Goal: Task Accomplishment & Management: Manage account settings

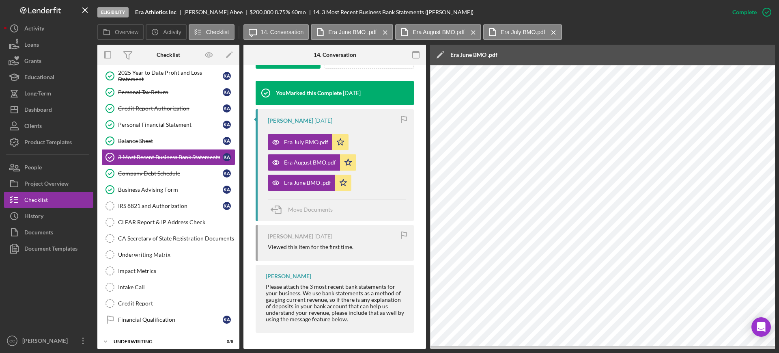
scroll to position [266, 0]
click at [155, 191] on div "Business Advising Form" at bounding box center [170, 189] width 105 height 6
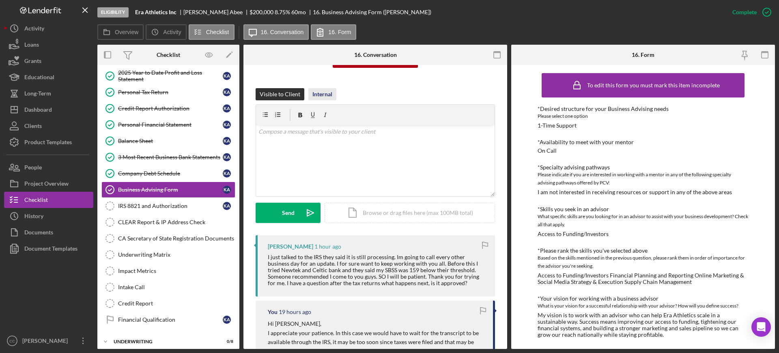
scroll to position [152, 0]
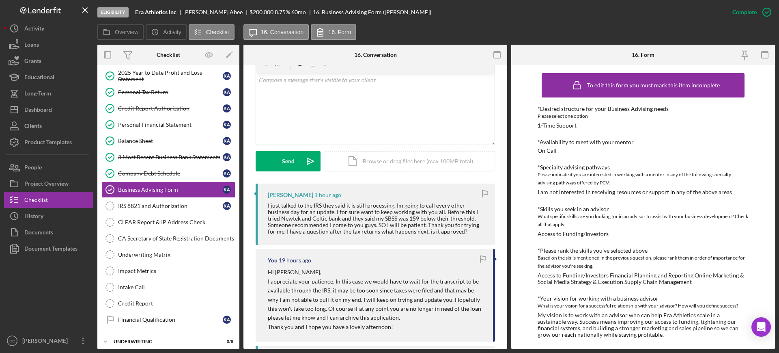
click at [192, 12] on div "[PERSON_NAME]" at bounding box center [216, 12] width 66 height 6
copy div "[PERSON_NAME]"
click at [345, 102] on div "v Color teal Color pink Remove color Add row above Add row below Add column bef…" at bounding box center [375, 108] width 239 height 71
click at [353, 91] on div "v Color teal Color pink Remove color Add row above Add row below Add column bef…" at bounding box center [375, 108] width 239 height 71
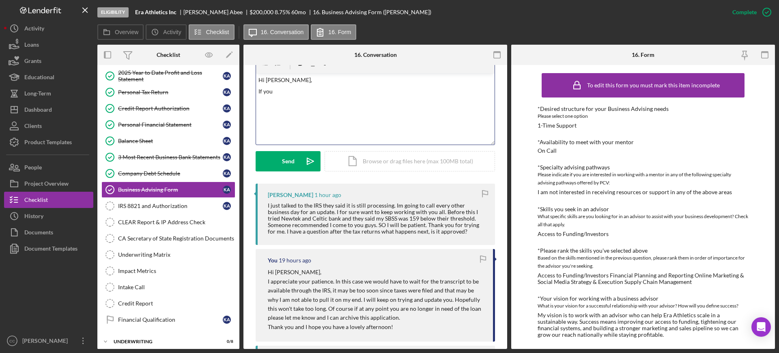
click at [341, 104] on div "v Color teal Color pink Remove color Add row above Add row below Add column bef…" at bounding box center [375, 108] width 239 height 71
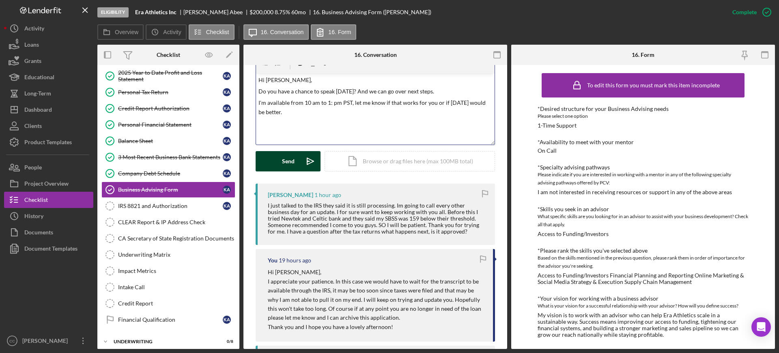
click at [304, 158] on icon "Icon/icon-invite-send" at bounding box center [310, 161] width 20 height 20
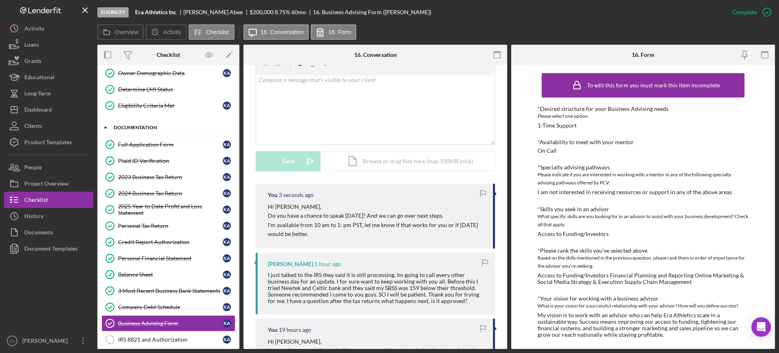
scroll to position [0, 0]
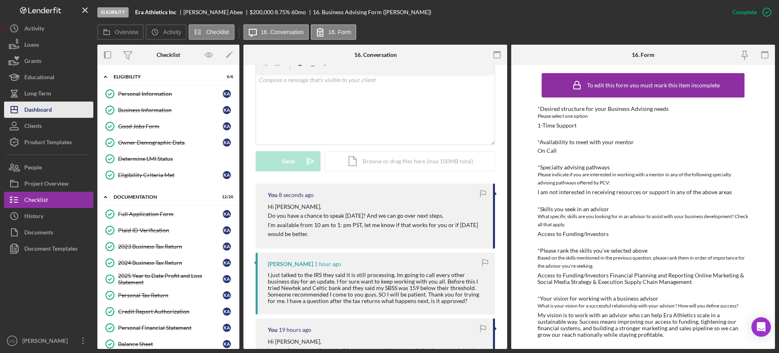
click at [43, 107] on div "Dashboard" at bounding box center [38, 110] width 28 height 18
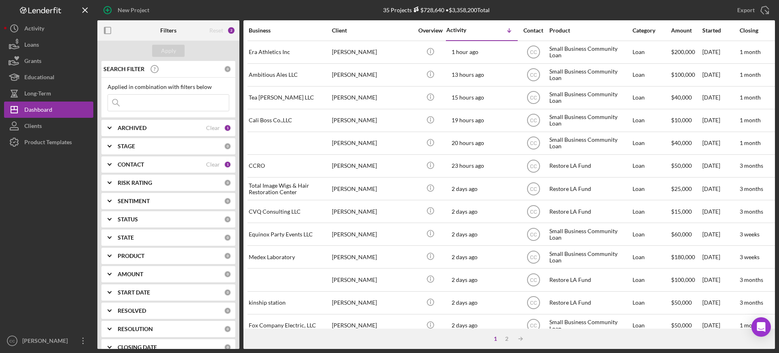
click at [134, 166] on b "CONTACT" at bounding box center [131, 164] width 26 height 6
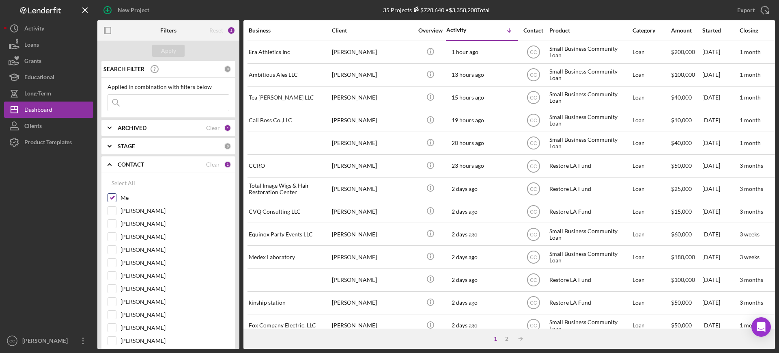
click at [118, 196] on div "Me" at bounding box center [169, 199] width 122 height 13
click at [112, 196] on input "Me" at bounding box center [112, 198] width 8 height 8
checkbox input "false"
click at [114, 249] on input "[PERSON_NAME]" at bounding box center [112, 250] width 8 height 8
checkbox input "true"
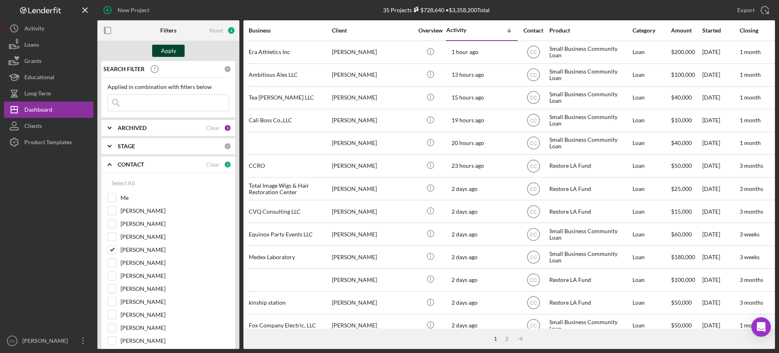
click at [170, 47] on div "Apply" at bounding box center [168, 51] width 15 height 12
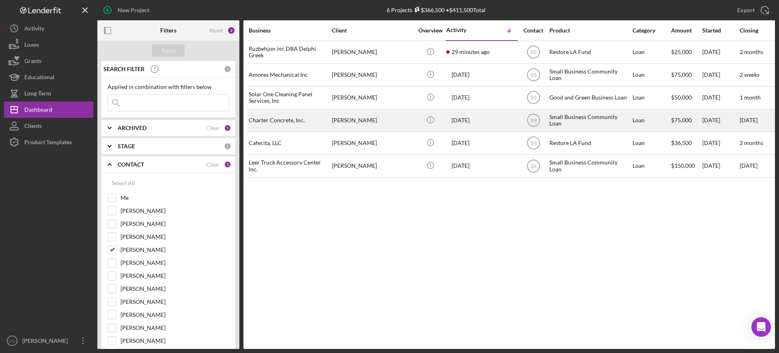
click at [386, 120] on div "[PERSON_NAME]" at bounding box center [372, 121] width 81 height 22
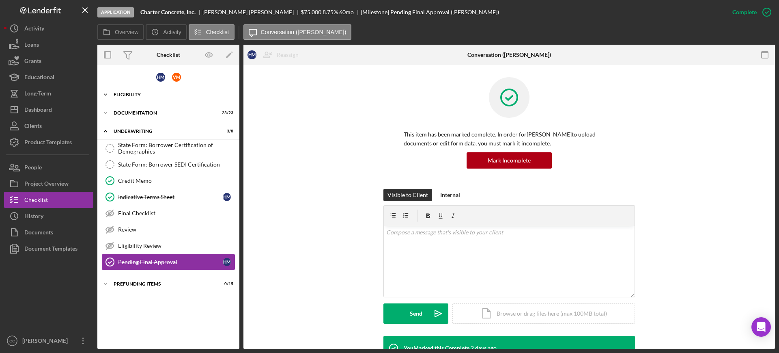
click at [134, 94] on div "Eligibility" at bounding box center [172, 94] width 116 height 5
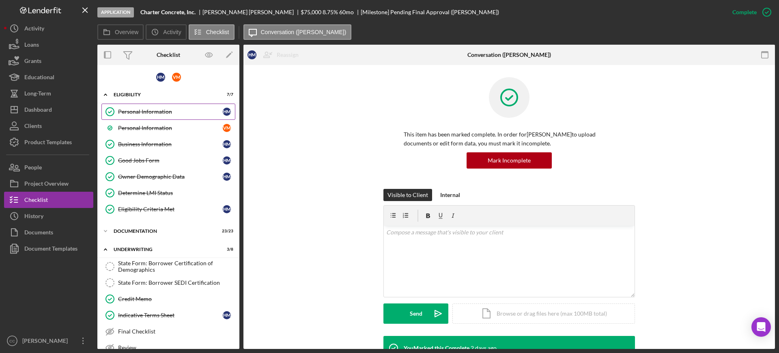
click at [148, 107] on link "Personal Information Personal Information H M" at bounding box center [168, 112] width 134 height 16
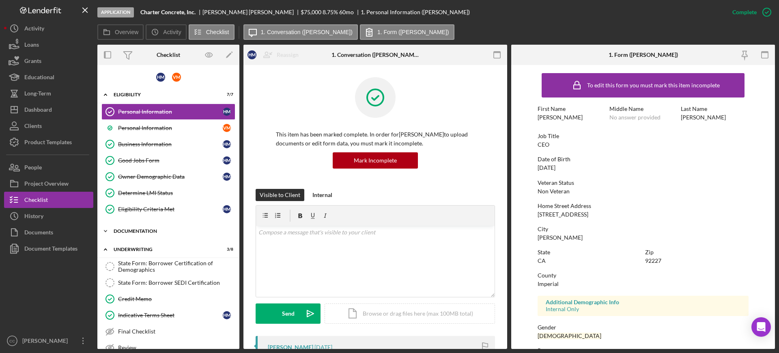
click at [137, 227] on div "Icon/Expander Documentation 23 / 23" at bounding box center [168, 231] width 142 height 16
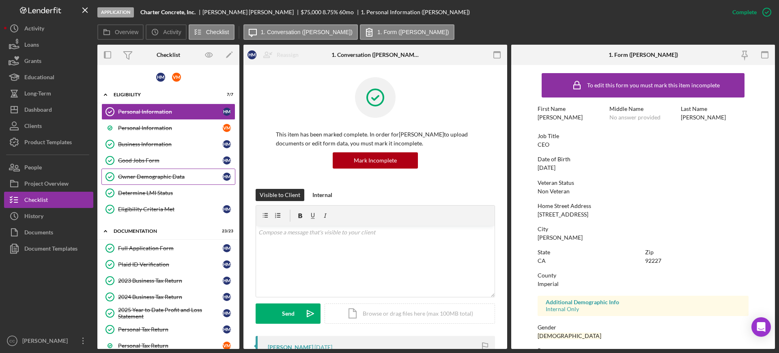
click at [165, 172] on link "Owner Demographic Data Owner Demographic Data H M" at bounding box center [168, 176] width 134 height 16
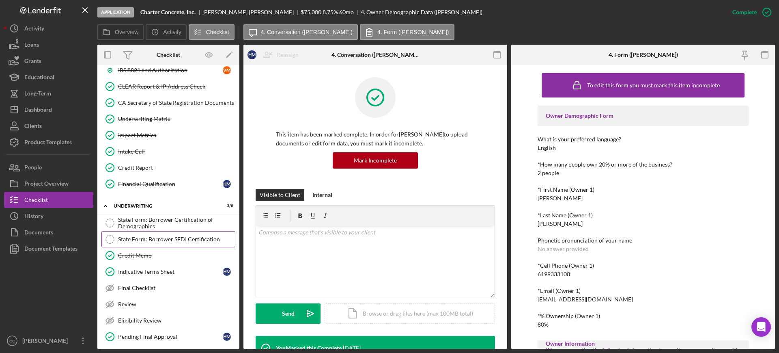
scroll to position [444, 0]
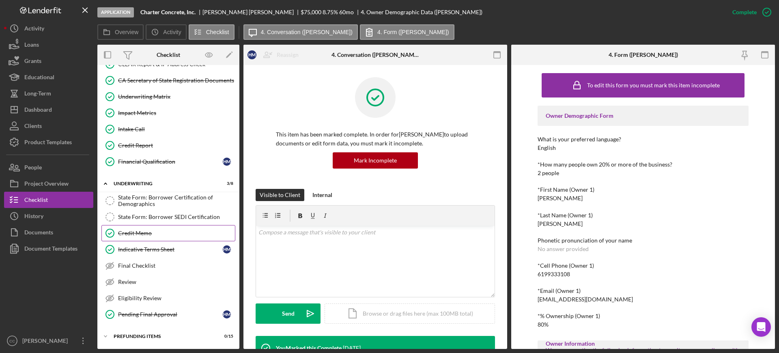
click at [154, 239] on link "Credit Memo Credit Memo" at bounding box center [168, 233] width 134 height 16
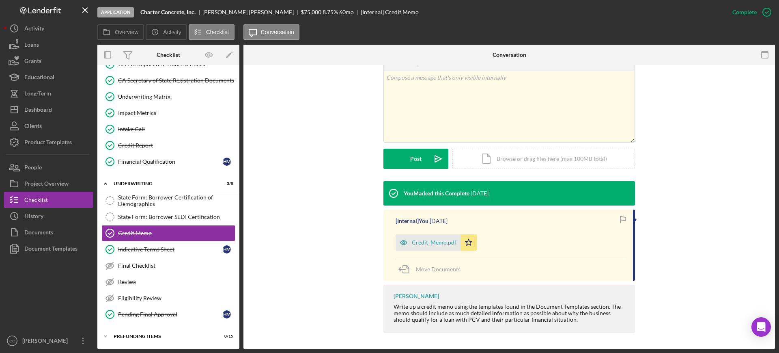
scroll to position [155, 0]
click at [38, 232] on div "Documents" at bounding box center [38, 233] width 29 height 18
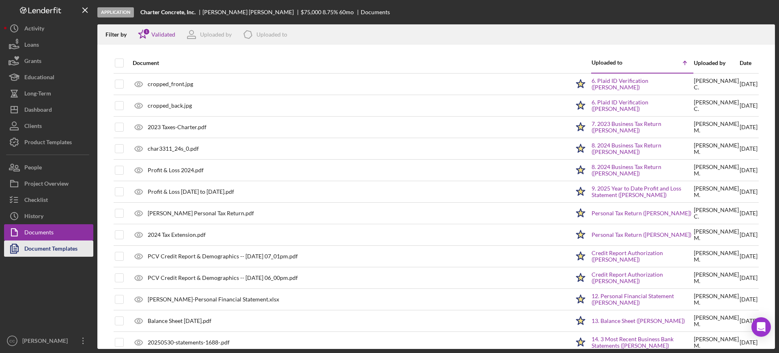
click at [49, 250] on div "Document Templates" at bounding box center [50, 249] width 53 height 18
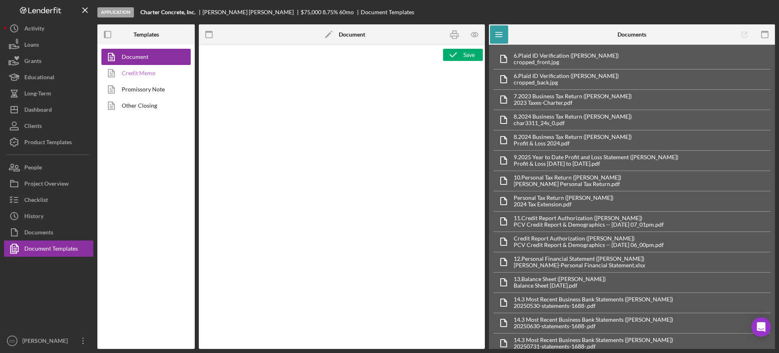
type textarea "<h1 style="text-align: center;">Full Application Form</h1> <h2 style="text-alig…"
click at [140, 74] on link "Credit Memo" at bounding box center [143, 73] width 85 height 16
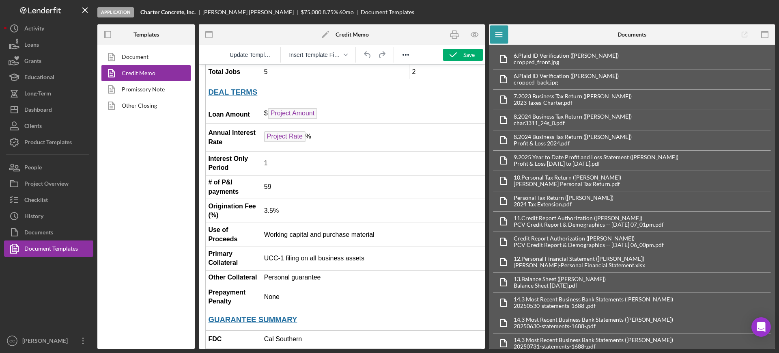
scroll to position [812, 0]
click at [275, 198] on td "3.5%" at bounding box center [409, 210] width 296 height 24
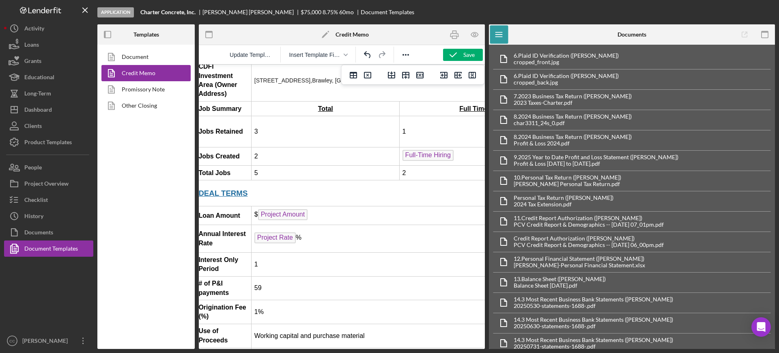
scroll to position [710, 0]
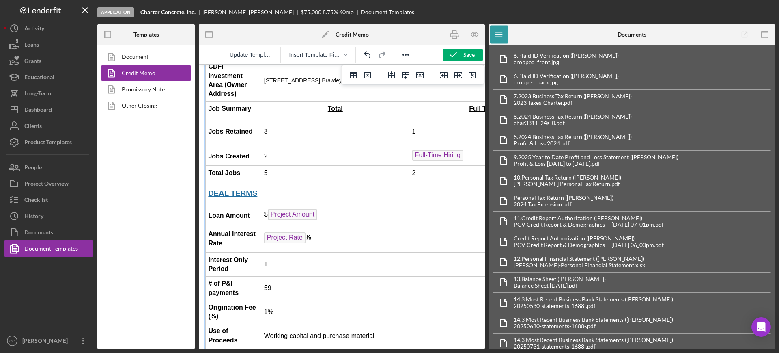
click at [307, 225] on td "Project Rate %" at bounding box center [409, 239] width 296 height 28
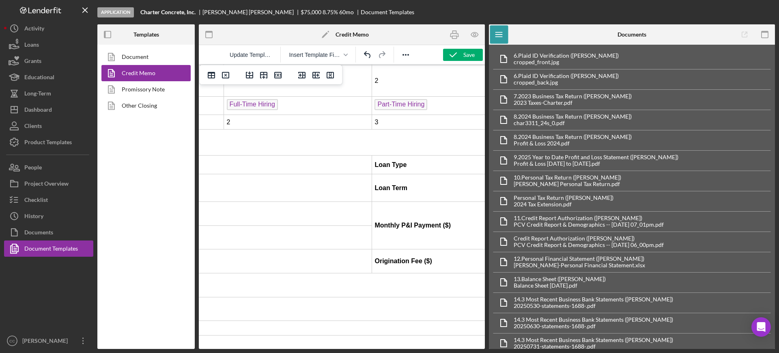
scroll to position [761, 282]
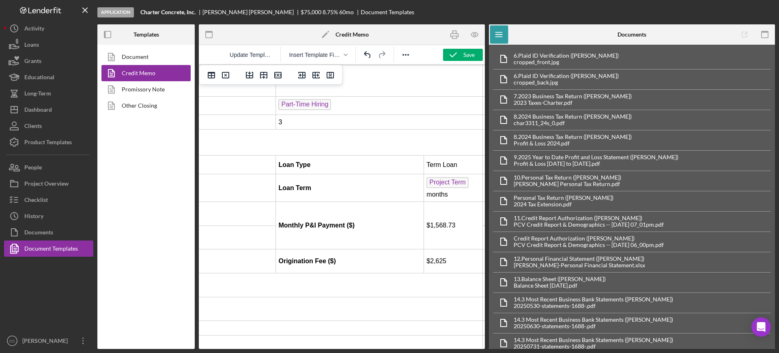
click at [451, 249] on td "$2,625" at bounding box center [453, 261] width 59 height 24
click at [427, 202] on td "$1,568.73" at bounding box center [453, 225] width 59 height 47
click at [424, 202] on td "$1,568.73" at bounding box center [453, 225] width 59 height 47
click at [435, 249] on td "$75" at bounding box center [453, 261] width 59 height 24
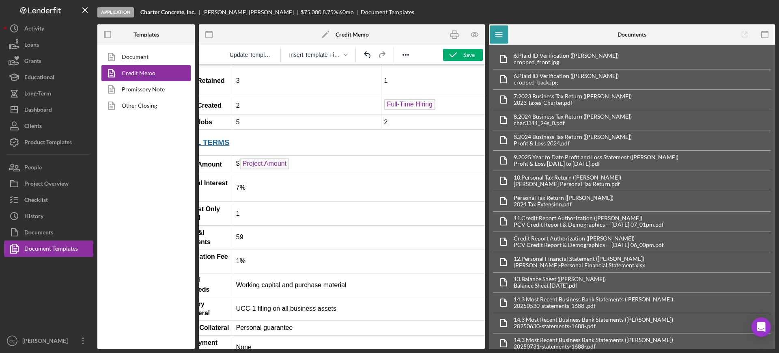
scroll to position [761, 0]
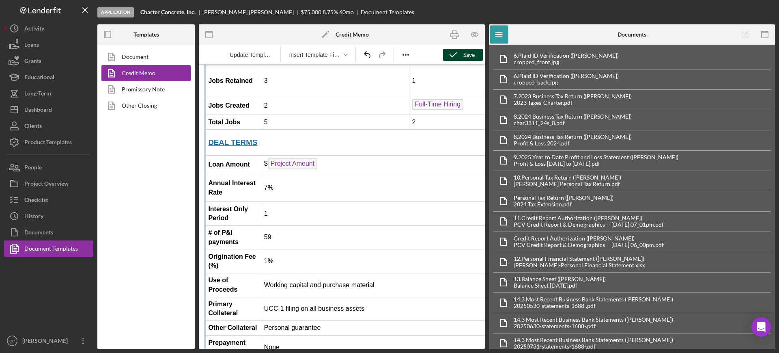
click at [460, 53] on icon "button" at bounding box center [453, 55] width 20 height 20
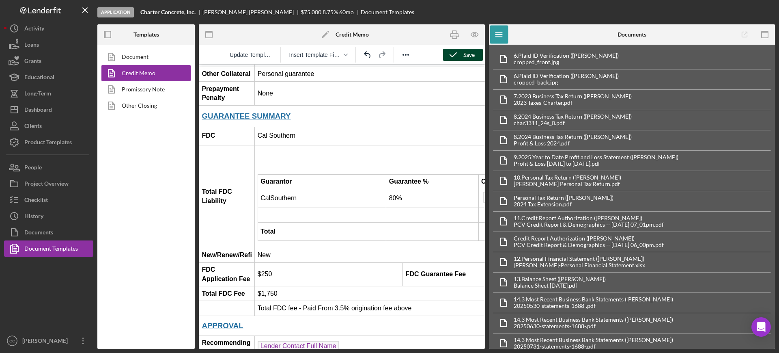
scroll to position [1015, 0]
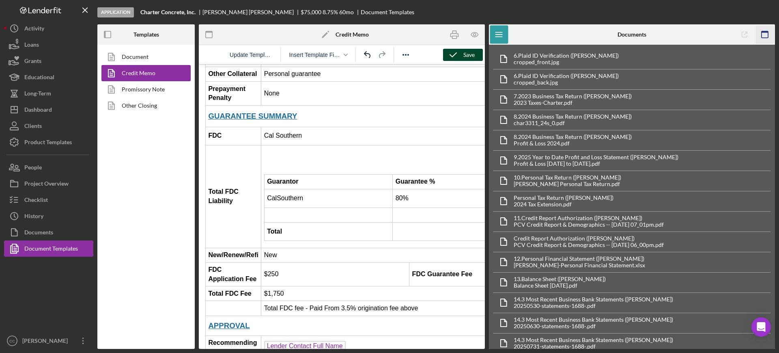
click at [765, 35] on icon "button" at bounding box center [765, 35] width 18 height 18
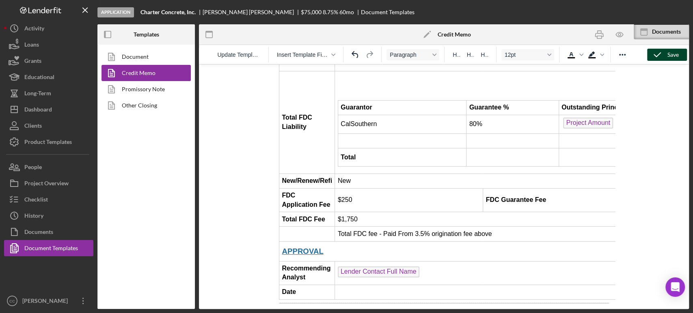
scroll to position [1044, 0]
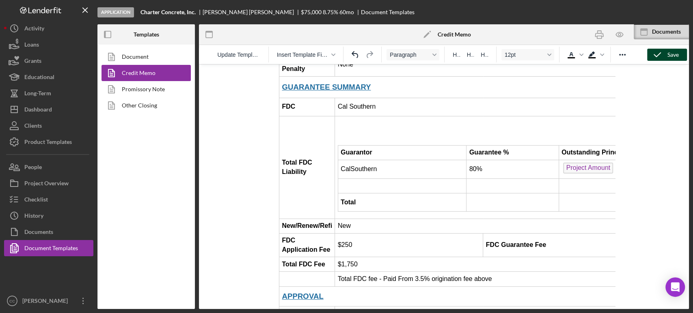
click at [425, 272] on td "Total FDC fee - Paid From 3.5% origination fee above" at bounding box center [586, 279] width 503 height 15
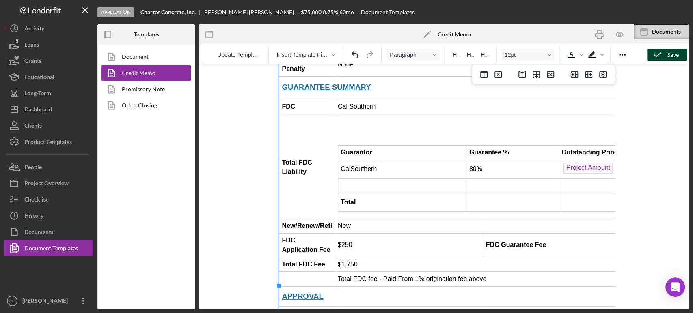
click at [516, 272] on td "Total FDC fee - Paid From 1% origination fee above" at bounding box center [586, 279] width 503 height 15
click at [386, 272] on td "Total FDC fee - Paid From 1% origination fee above and PCV to cover the remaini…" at bounding box center [586, 279] width 503 height 15
click at [606, 272] on td "Total FDC fee - $750 paid From 1% origination fee above and PCV to cover the re…" at bounding box center [586, 279] width 503 height 15
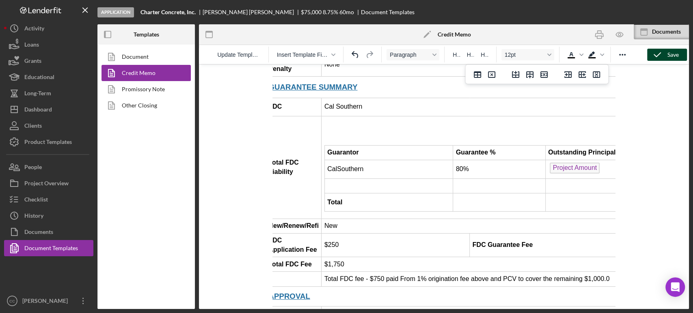
scroll to position [1044, 17]
copy td "Total FDC fee - $750 paid From 1% origination fee above and PCV to cover the re…"
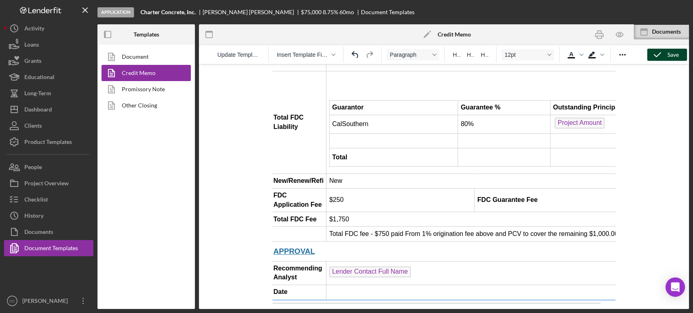
scroll to position [1089, 0]
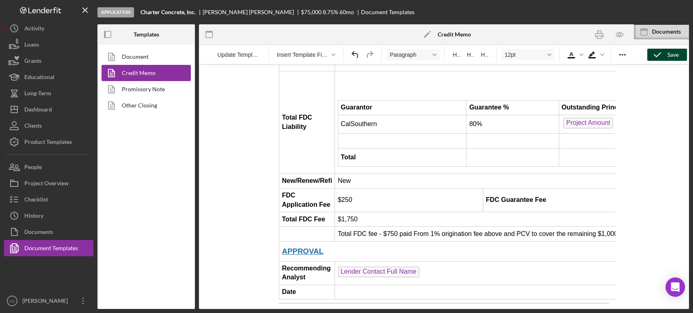
click at [674, 56] on div "Save" at bounding box center [672, 55] width 11 height 12
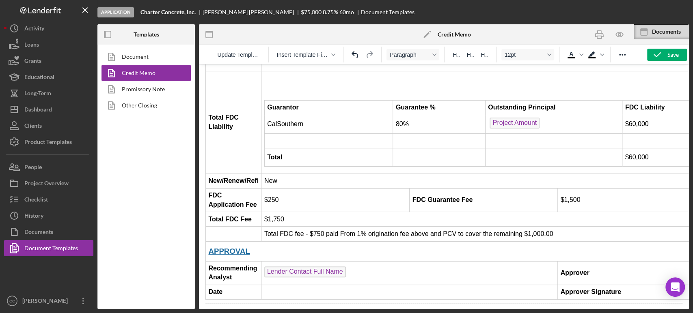
drag, startPoint x: 656, startPoint y: 55, endPoint x: 578, endPoint y: 47, distance: 78.8
click at [656, 55] on icon "button" at bounding box center [657, 55] width 20 height 20
drag, startPoint x: 596, startPoint y: 36, endPoint x: 358, endPoint y: 208, distance: 294.2
click at [597, 36] on rect "button" at bounding box center [599, 37] width 4 height 2
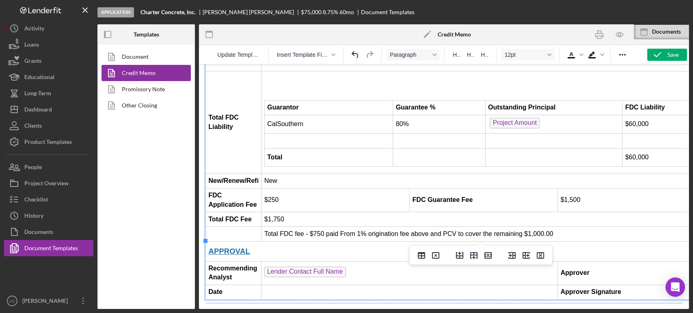
click at [380, 261] on td "Lender Contact Full Name ﻿" at bounding box center [409, 273] width 296 height 24
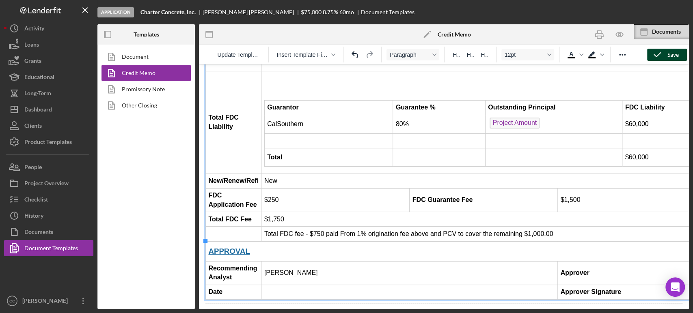
click at [651, 58] on icon "button" at bounding box center [657, 55] width 20 height 20
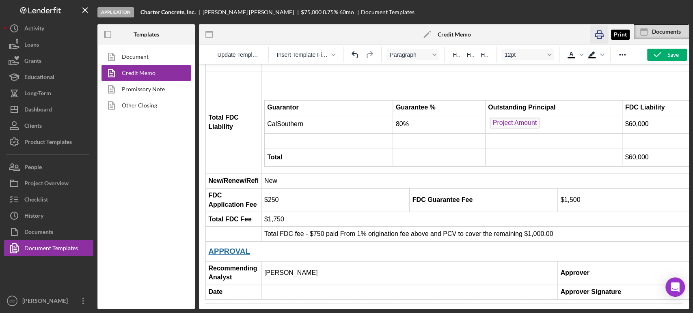
drag, startPoint x: 595, startPoint y: 38, endPoint x: 311, endPoint y: 210, distance: 332.4
click at [595, 37] on icon "button" at bounding box center [599, 35] width 18 height 18
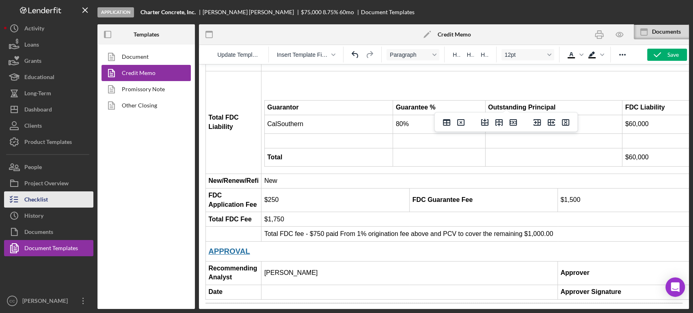
drag, startPoint x: 47, startPoint y: 204, endPoint x: 52, endPoint y: 201, distance: 5.6
click at [47, 204] on div "Checklist" at bounding box center [36, 201] width 24 height 18
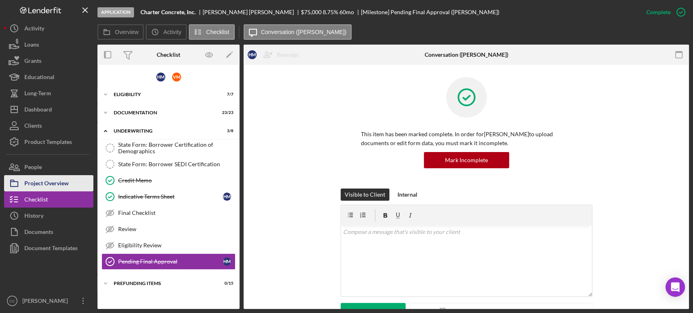
click at [53, 187] on div "Project Overview" at bounding box center [46, 184] width 44 height 18
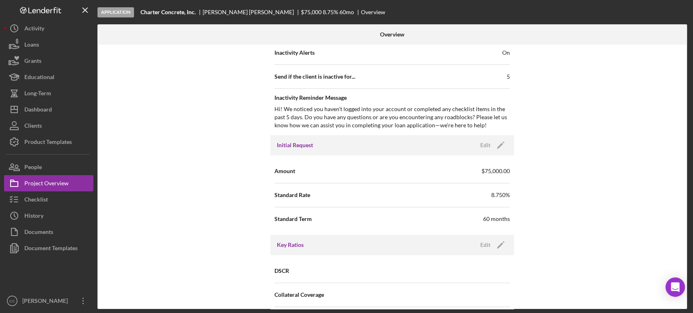
scroll to position [451, 0]
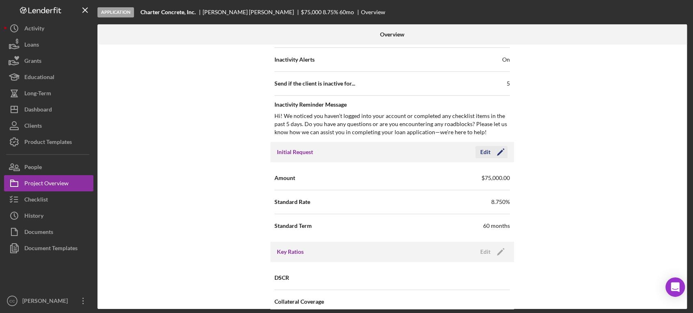
click at [494, 156] on icon "Icon/Edit" at bounding box center [500, 152] width 20 height 20
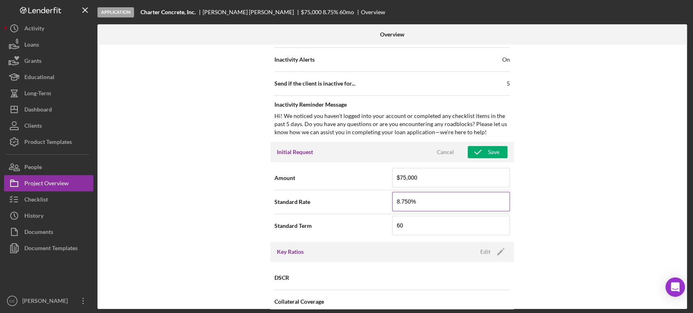
click at [406, 198] on input "8.750%" at bounding box center [451, 201] width 118 height 19
type input "7.000%"
click at [497, 149] on div "Save" at bounding box center [493, 152] width 11 height 12
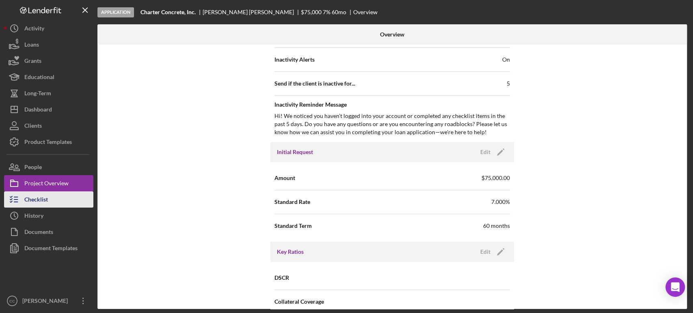
click at [39, 204] on div "Checklist" at bounding box center [36, 201] width 24 height 18
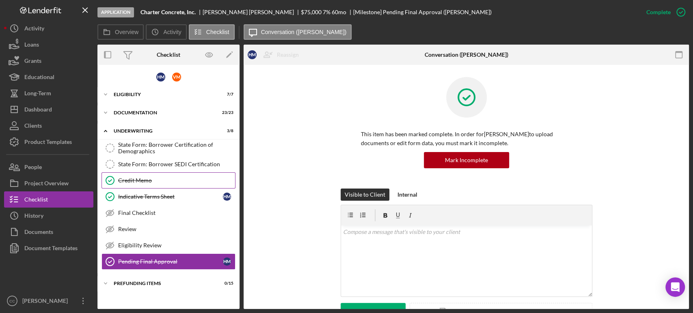
click at [149, 182] on div "Credit Memo" at bounding box center [176, 180] width 117 height 6
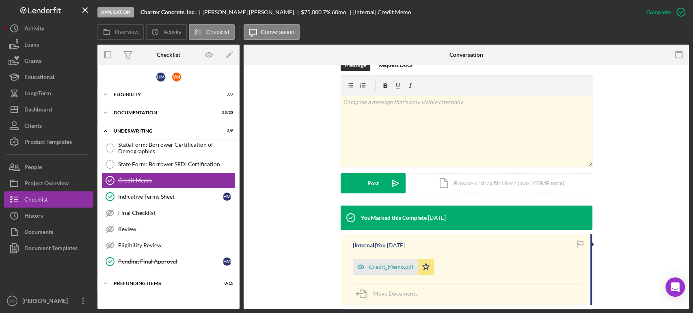
scroll to position [135, 0]
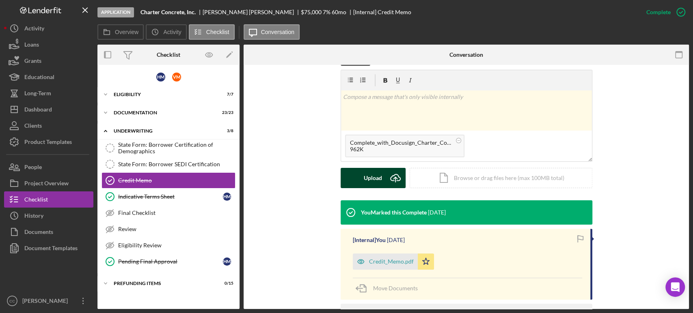
click at [385, 178] on icon "Icon/Upload" at bounding box center [395, 178] width 20 height 20
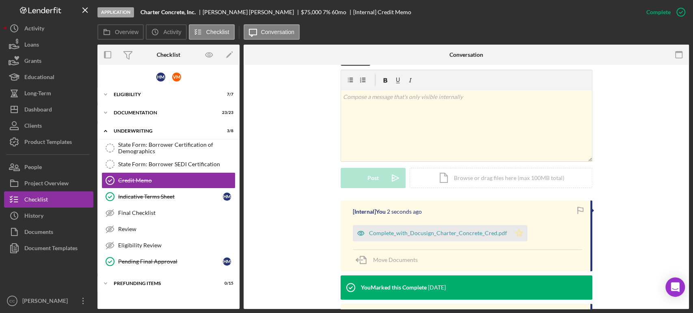
click at [519, 233] on icon "Icon/Star" at bounding box center [519, 233] width 16 height 16
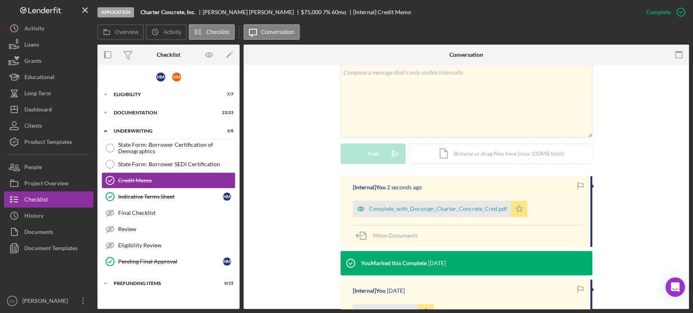
scroll to position [180, 0]
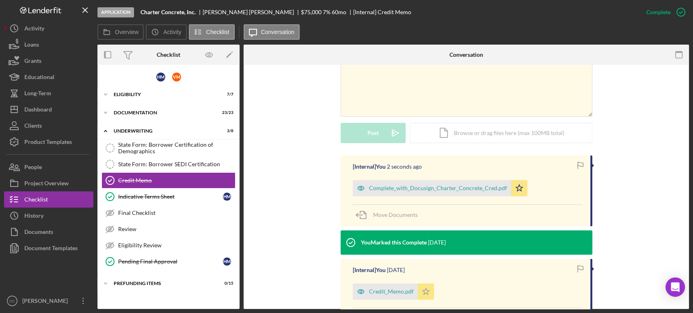
click at [427, 293] on icon "Icon/Star" at bounding box center [426, 292] width 16 height 16
click at [138, 112] on div "Documentation" at bounding box center [172, 112] width 116 height 5
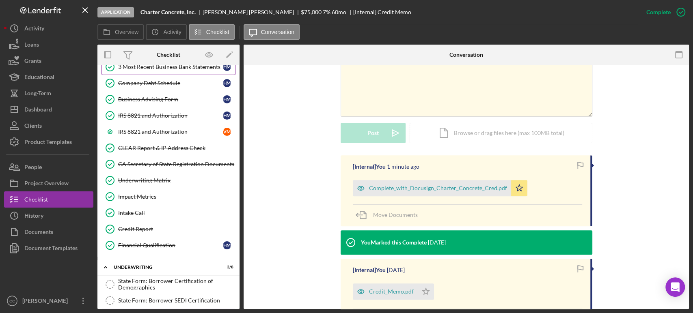
scroll to position [270, 0]
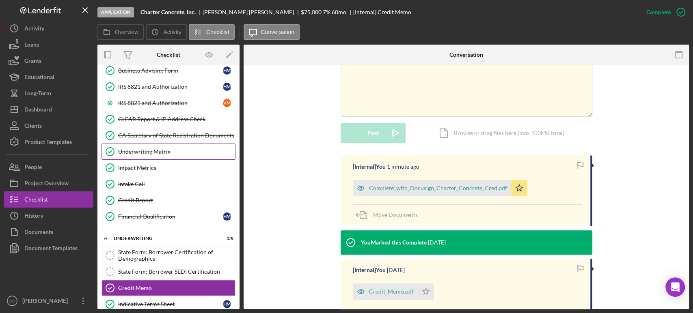
click at [149, 152] on div "Underwriting Matrix" at bounding box center [176, 152] width 117 height 6
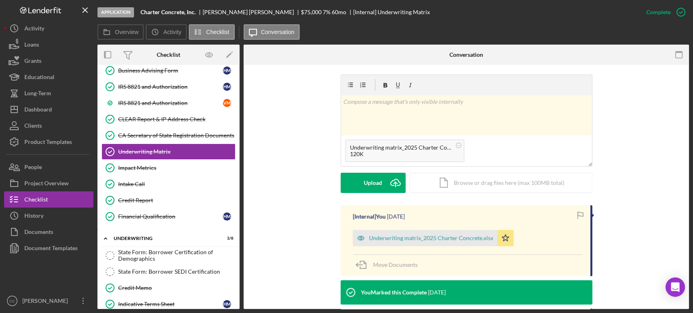
scroll to position [135, 0]
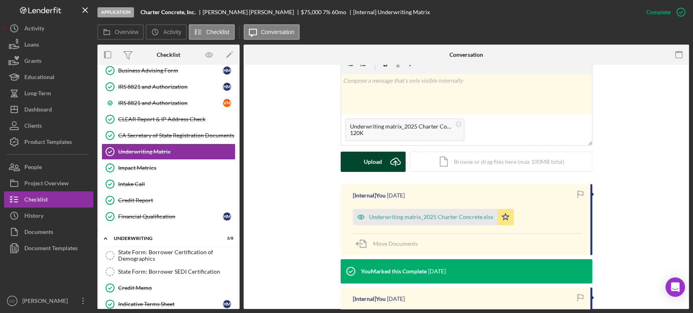
click at [390, 163] on icon "Icon/Upload" at bounding box center [395, 162] width 20 height 20
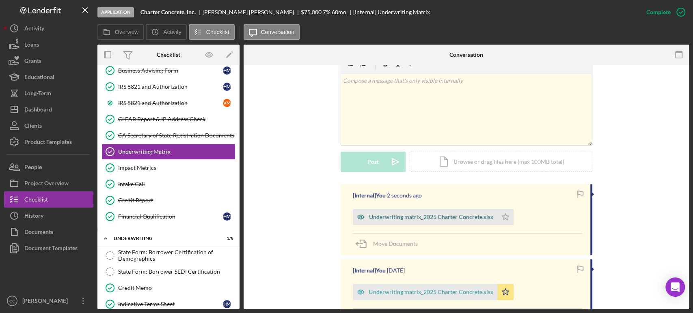
scroll to position [180, 0]
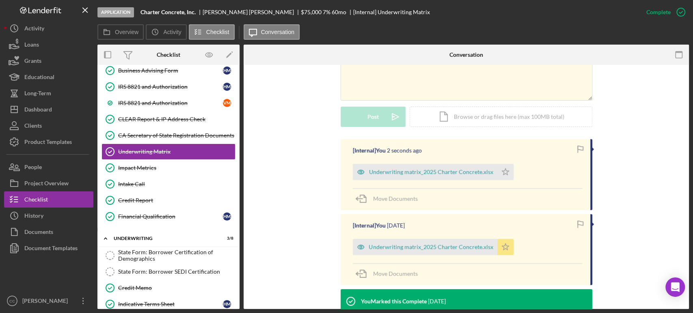
click at [502, 246] on icon "Icon/Star" at bounding box center [505, 247] width 16 height 16
click at [503, 174] on polygon "button" at bounding box center [505, 171] width 7 height 6
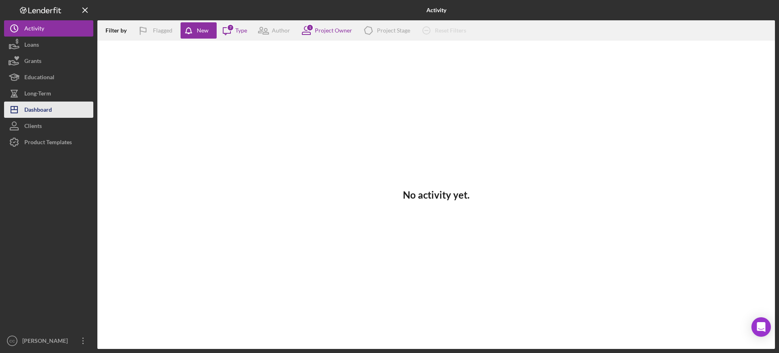
click at [31, 108] on div "Dashboard" at bounding box center [38, 110] width 28 height 18
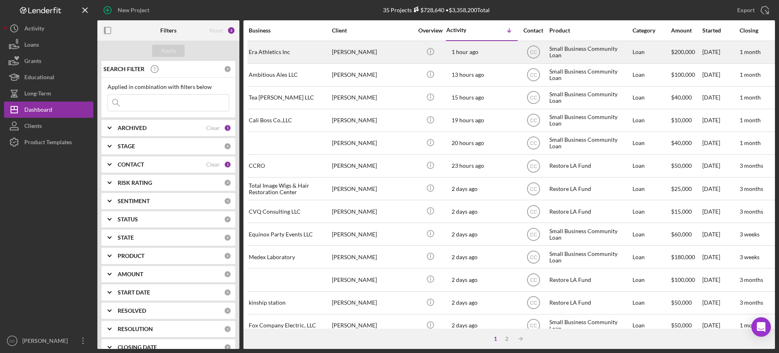
click at [383, 53] on div "[PERSON_NAME]" at bounding box center [372, 52] width 81 height 22
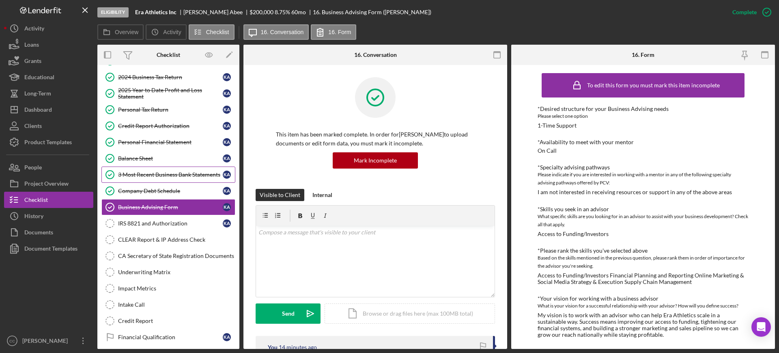
scroll to position [84, 0]
click at [33, 249] on div "Document Templates" at bounding box center [50, 249] width 53 height 18
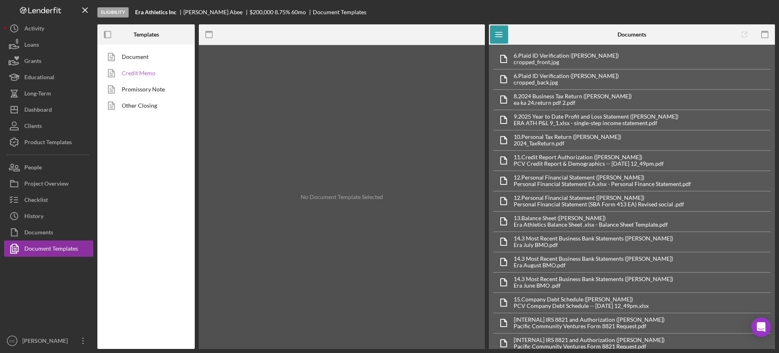
click at [138, 73] on link "Credit Memo" at bounding box center [143, 73] width 85 height 16
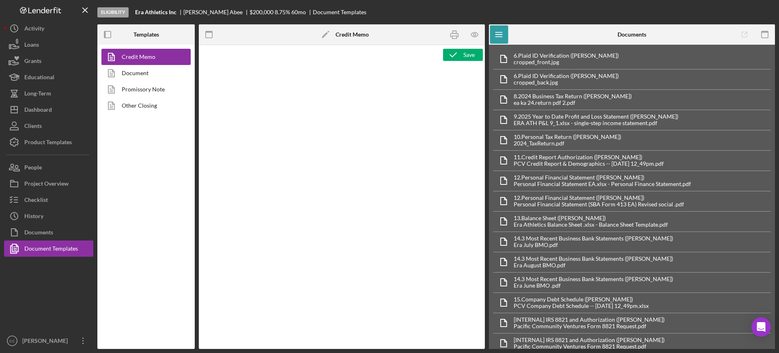
type textarea "<h2 style="text-align: left;"><span style="font-size: 14pt; font-family: 'Arial…"
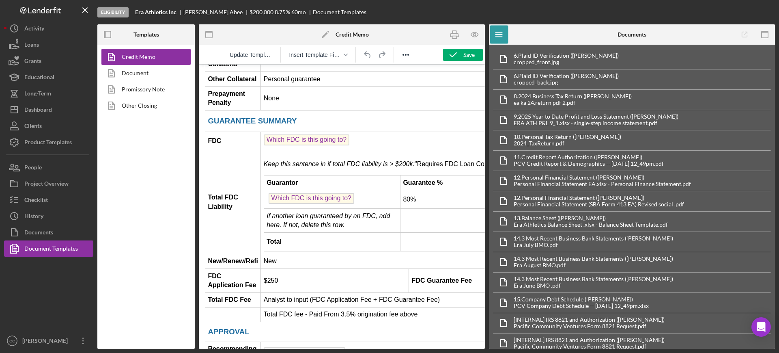
scroll to position [1015, 0]
click at [225, 190] on td "Total FDC Liability" at bounding box center [234, 202] width 56 height 104
click at [767, 33] on icon "button" at bounding box center [765, 35] width 18 height 18
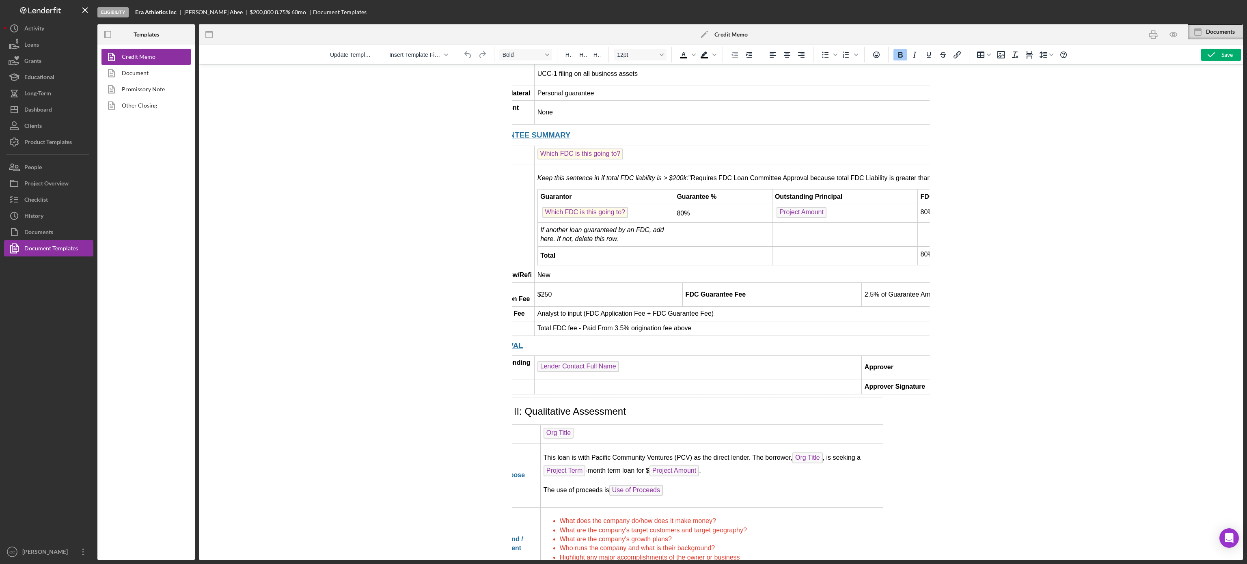
scroll to position [1001, 0]
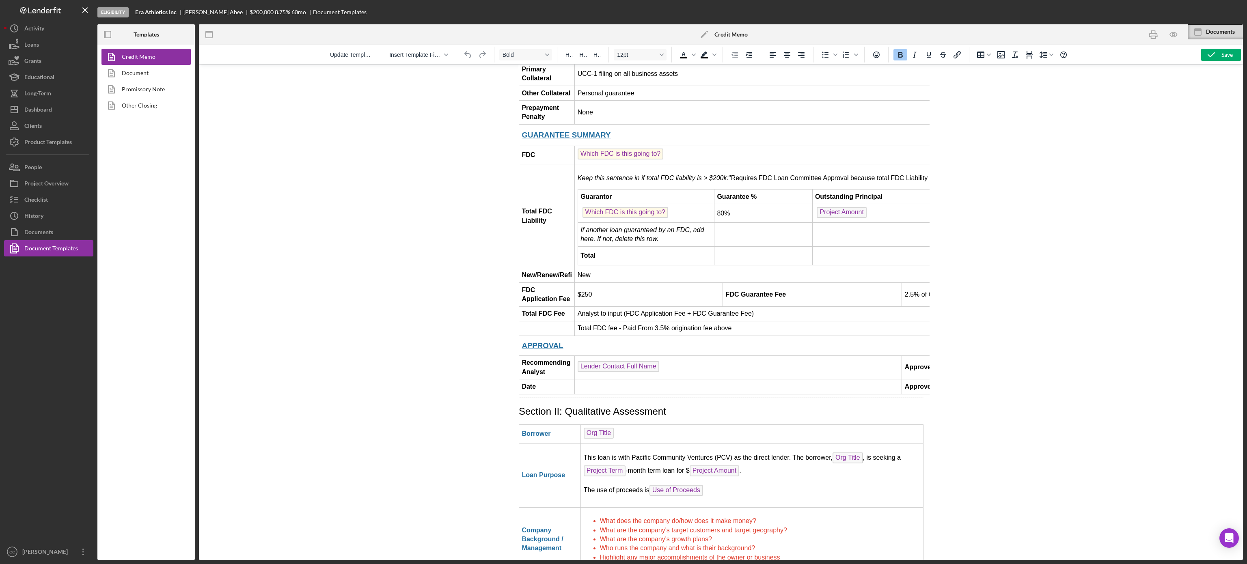
click at [475, 352] on div at bounding box center [721, 312] width 1044 height 496
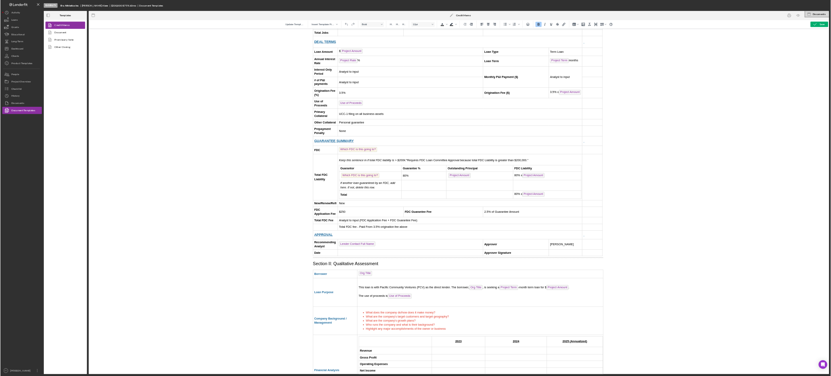
scroll to position [757, 2]
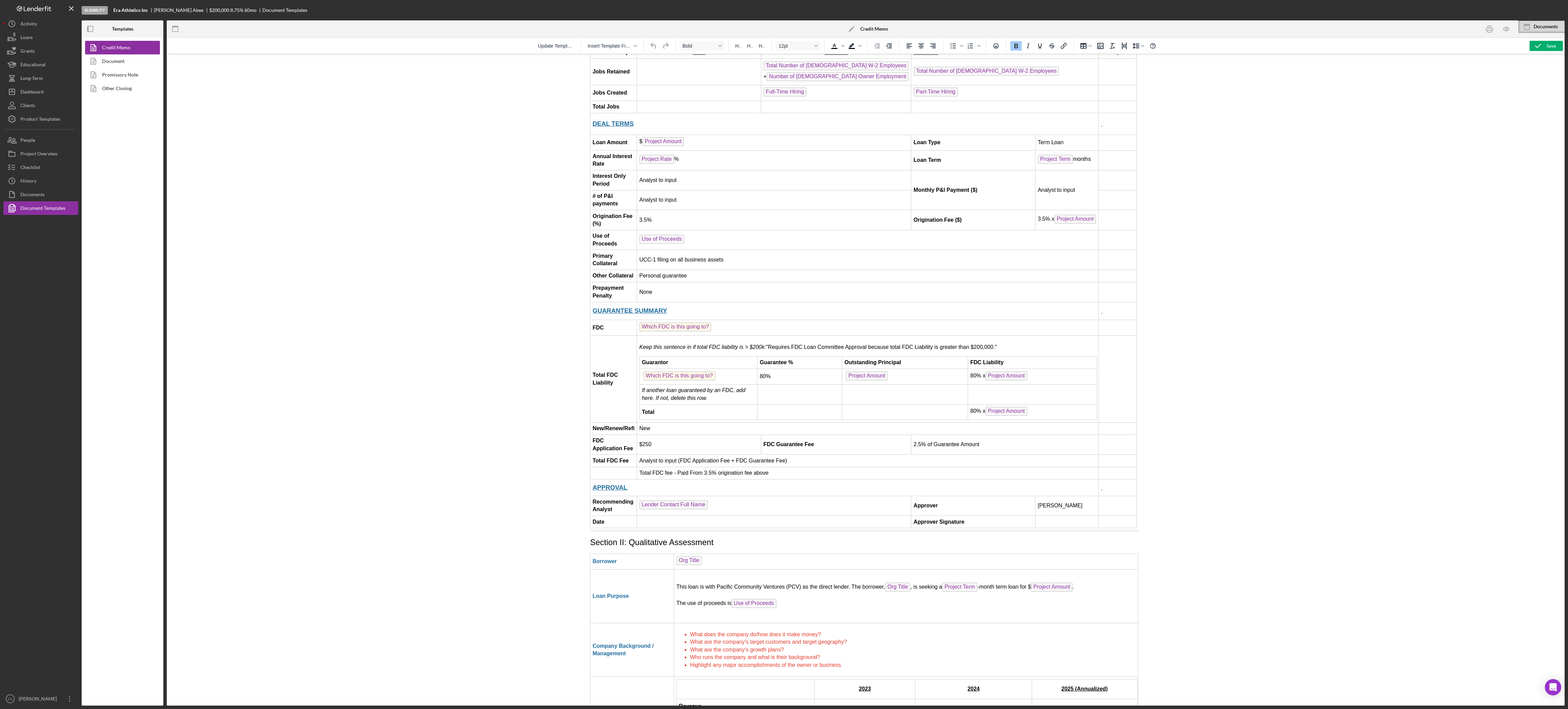
click at [539, 295] on div at bounding box center [866, 380] width 1399 height 652
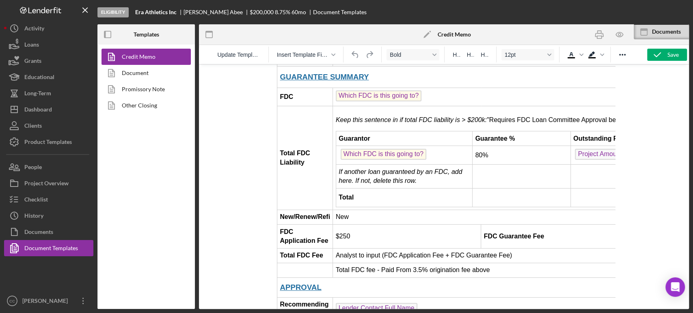
scroll to position [1045, 2]
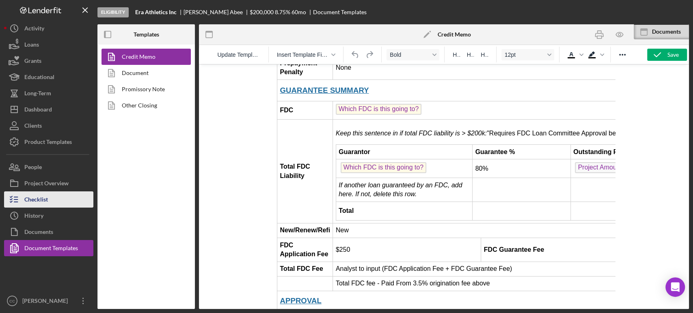
click at [39, 201] on div "Checklist" at bounding box center [36, 201] width 24 height 18
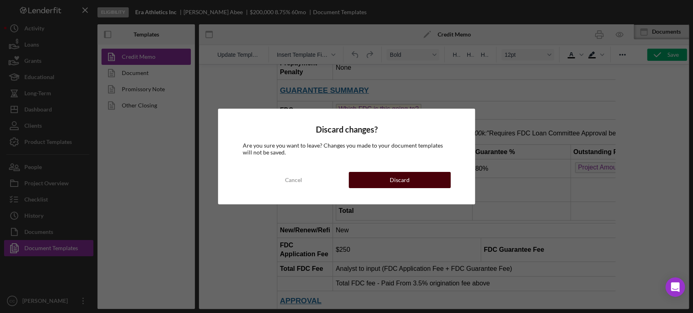
click at [406, 178] on div "Discard" at bounding box center [400, 180] width 20 height 16
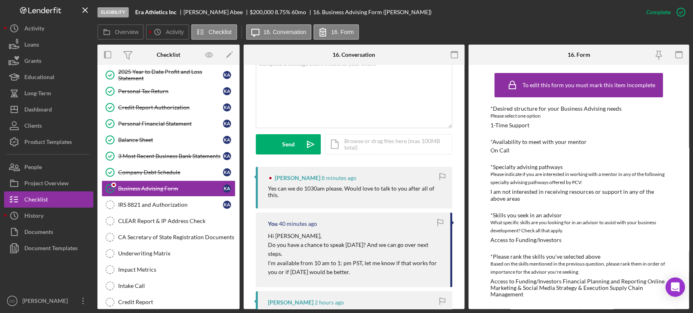
scroll to position [180, 0]
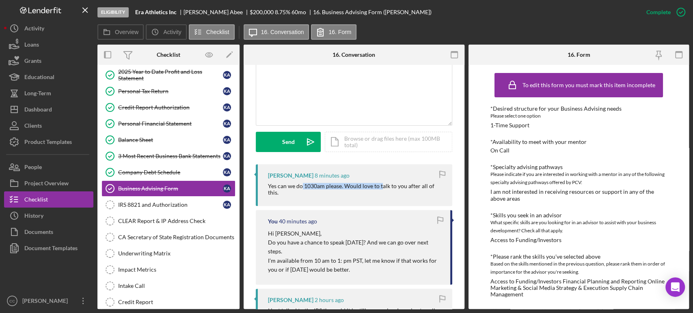
drag, startPoint x: 302, startPoint y: 186, endPoint x: 381, endPoint y: 185, distance: 79.2
click at [381, 185] on div "Yes can we do 1030am please. Would love to talk to you after all of this." at bounding box center [356, 189] width 176 height 13
click at [175, 206] on div "IRS 8821 and Authorization" at bounding box center [170, 205] width 105 height 6
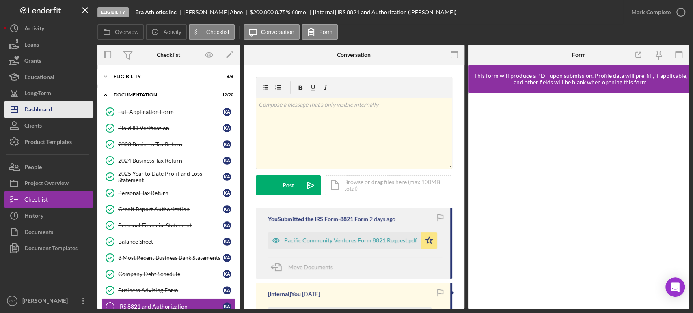
click at [52, 112] on div "Dashboard" at bounding box center [38, 110] width 28 height 18
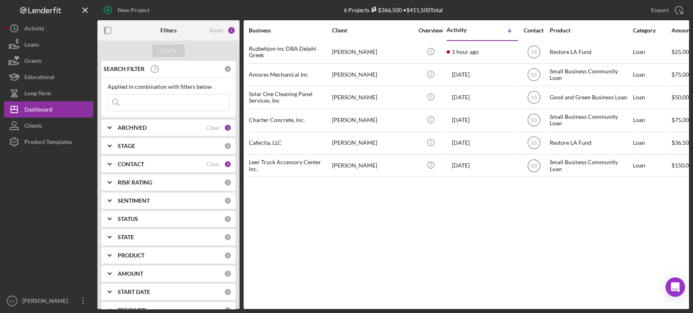
click at [153, 165] on div "CONTACT" at bounding box center [162, 164] width 88 height 6
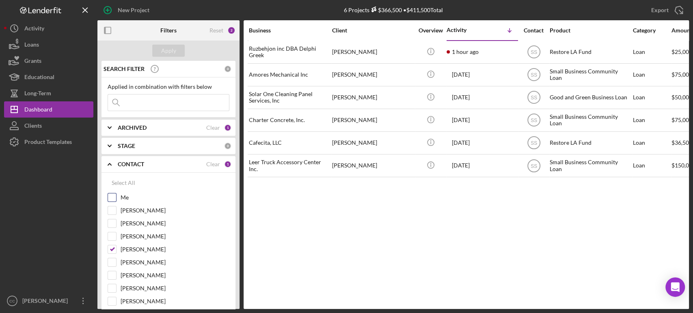
click at [112, 197] on input "Me" at bounding box center [112, 198] width 8 height 8
checkbox input "true"
click at [114, 250] on input "[PERSON_NAME]" at bounding box center [112, 250] width 8 height 8
checkbox input "false"
click at [167, 52] on div "Apply" at bounding box center [168, 51] width 15 height 12
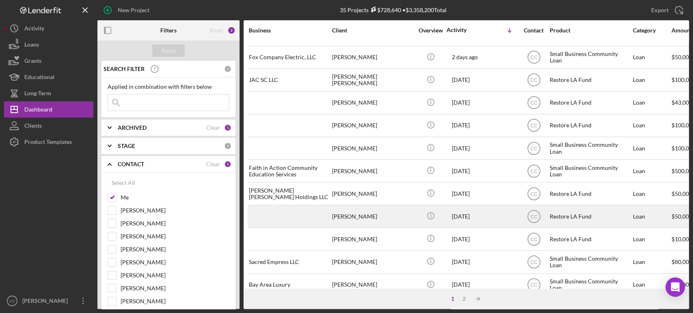
scroll to position [327, 0]
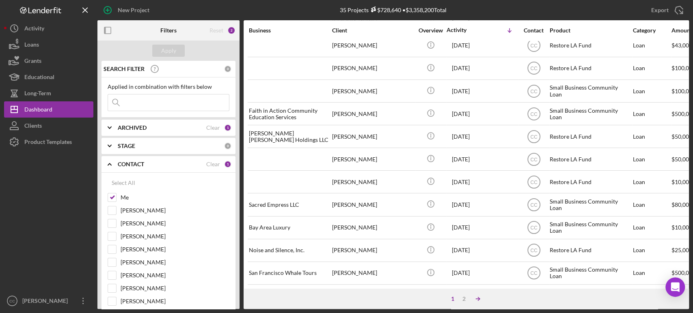
click at [478, 300] on polyline at bounding box center [479, 299] width 2 height 3
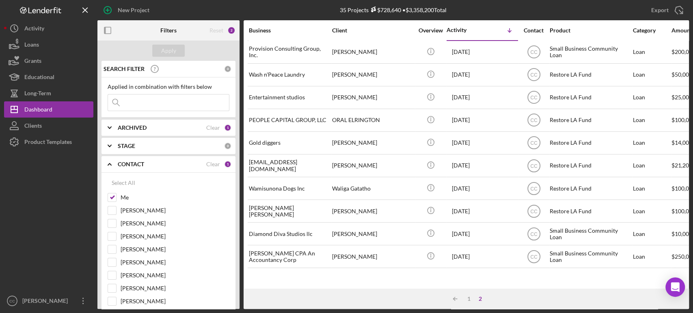
scroll to position [0, 0]
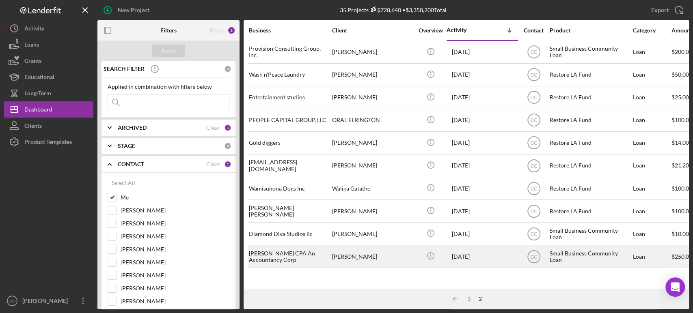
click at [408, 257] on div "THERESA PACHECO" at bounding box center [372, 257] width 81 height 22
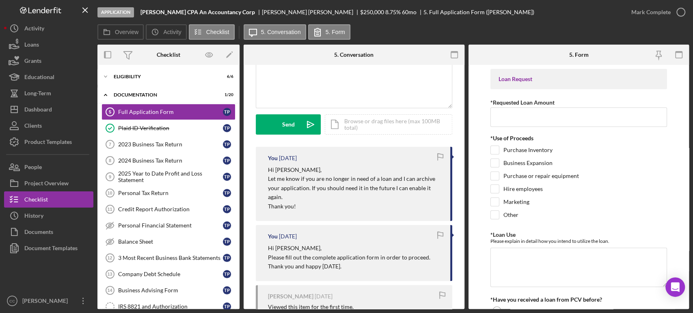
scroll to position [90, 0]
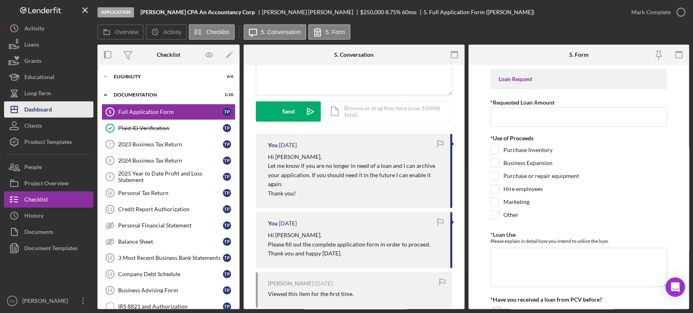
click at [51, 108] on div "Dashboard" at bounding box center [38, 110] width 28 height 18
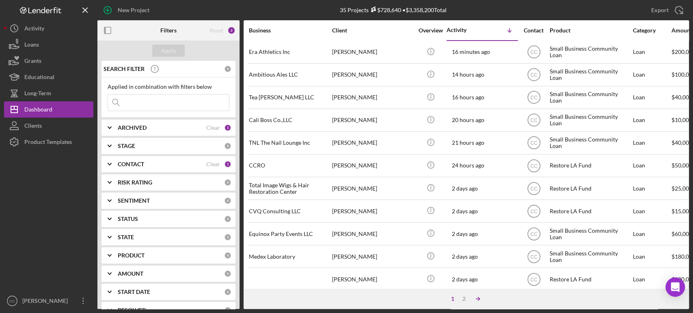
click at [478, 297] on icon "Icon/Table Sort Arrow" at bounding box center [478, 299] width 16 height 16
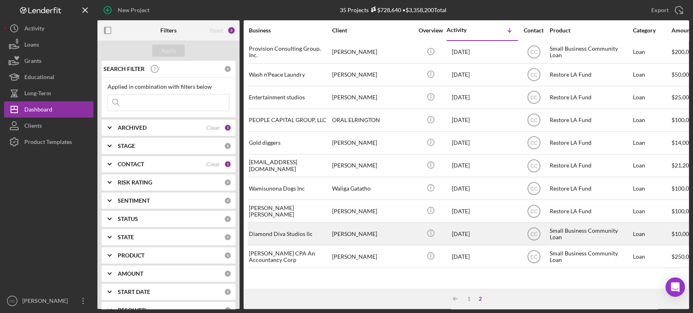
click at [321, 233] on div "Diamond Diva Studios llc" at bounding box center [289, 234] width 81 height 22
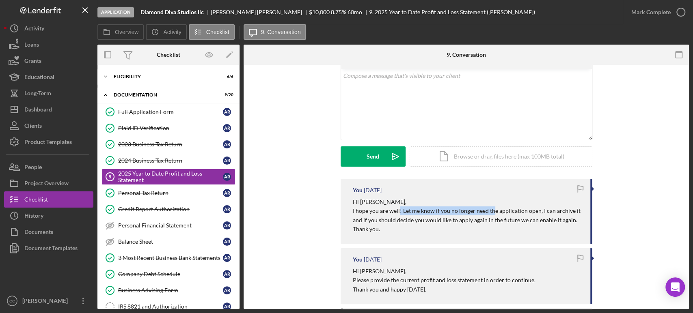
drag, startPoint x: 397, startPoint y: 213, endPoint x: 490, endPoint y: 211, distance: 93.0
click at [490, 211] on p "I hope you are well! Let me know if you no longer need the application open, I …" at bounding box center [467, 216] width 229 height 18
drag, startPoint x: 371, startPoint y: 222, endPoint x: 475, endPoint y: 229, distance: 104.2
click at [500, 226] on div "Hi Ashton, I hope you are well! Let me know if you no longer need the applicati…" at bounding box center [467, 216] width 229 height 37
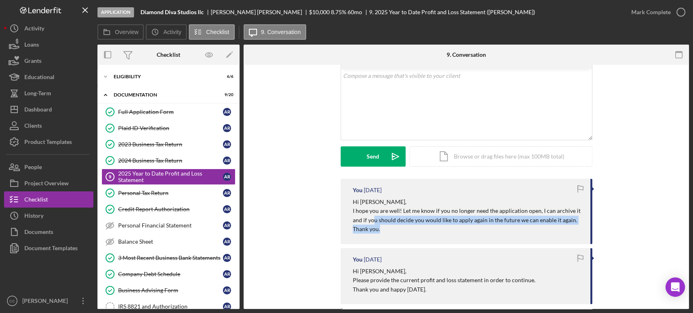
click at [419, 234] on div "You 1 week ago Hi Ashton, I hope you are well! Let me know if you no longer nee…" at bounding box center [467, 211] width 252 height 65
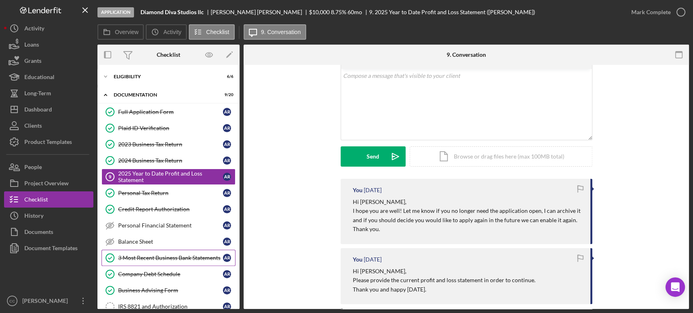
scroll to position [90, 0]
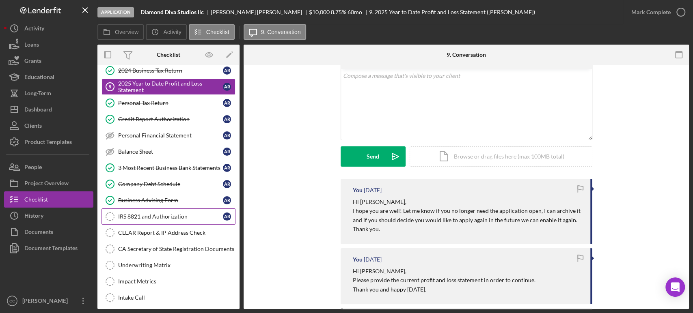
click at [147, 214] on div "IRS 8821 and Authorization" at bounding box center [170, 217] width 105 height 6
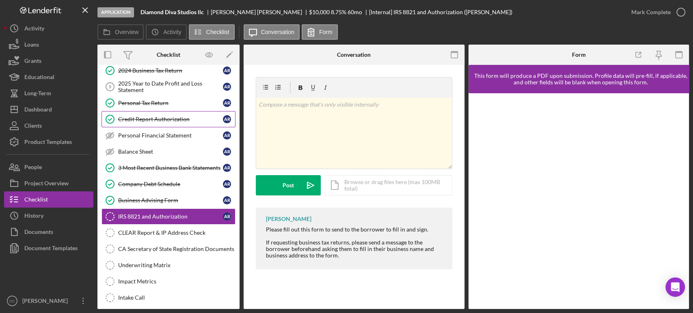
scroll to position [45, 0]
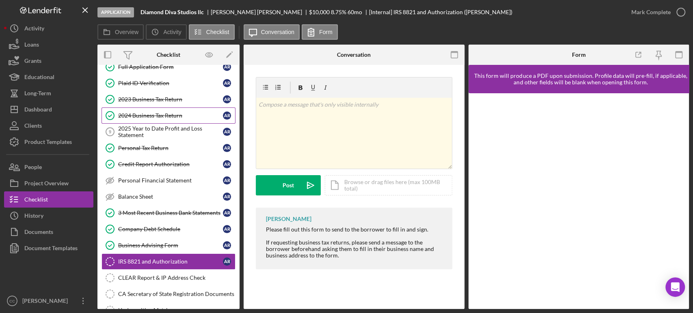
click at [153, 113] on div "2024 Business Tax Return" at bounding box center [170, 115] width 105 height 6
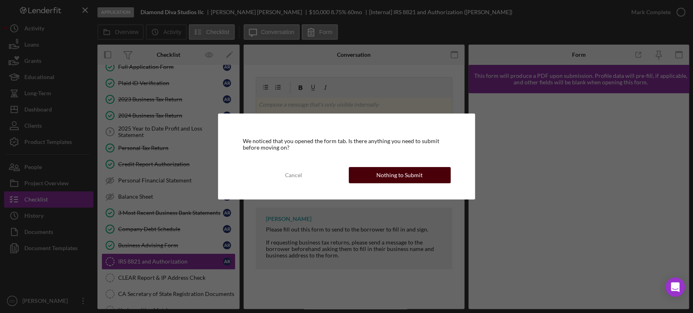
click at [410, 170] on div "Nothing to Submit" at bounding box center [399, 175] width 46 height 16
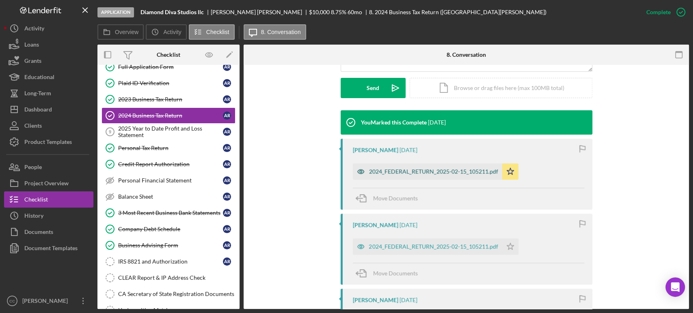
click at [422, 173] on div "2024_FEDERAL_RETURN_2025-02-15_105211.pdf" at bounding box center [433, 171] width 129 height 6
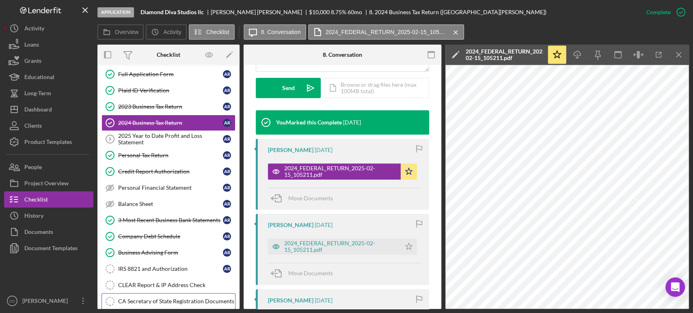
scroll to position [90, 0]
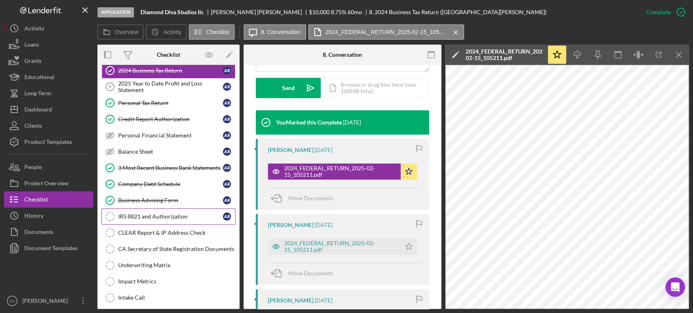
click at [151, 217] on div "IRS 8821 and Authorization" at bounding box center [170, 217] width 105 height 6
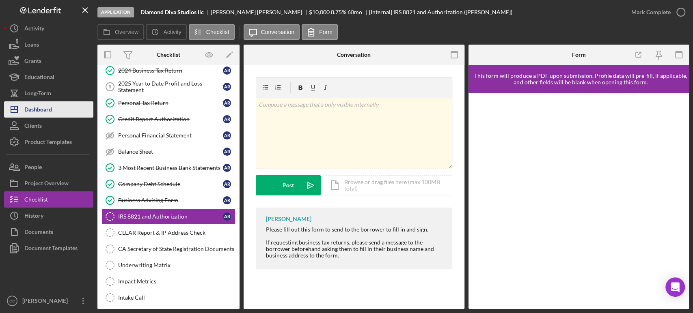
click at [37, 110] on div "Dashboard" at bounding box center [38, 110] width 28 height 18
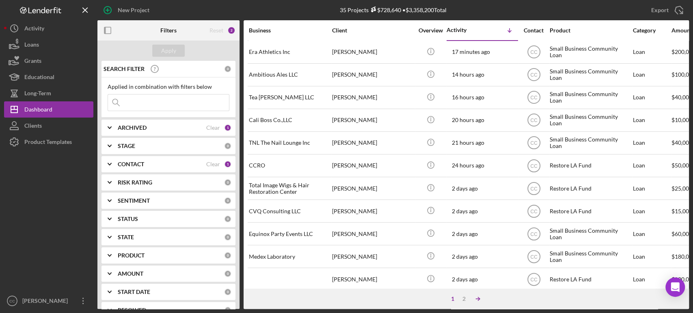
click at [478, 295] on icon "Icon/Table Sort Arrow" at bounding box center [478, 299] width 16 height 16
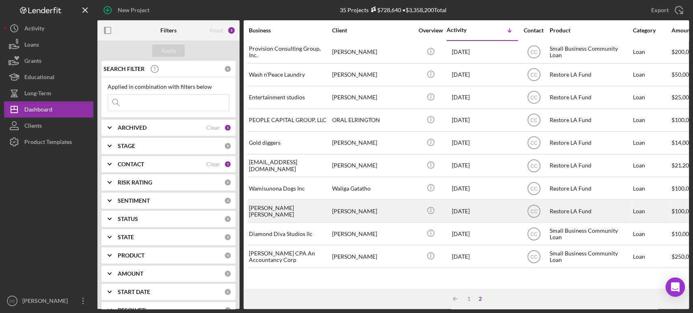
click at [393, 209] on div "Rhea Michel" at bounding box center [372, 212] width 81 height 22
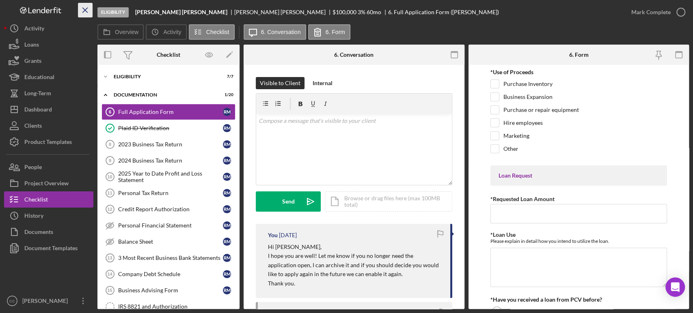
click at [83, 8] on line "button" at bounding box center [85, 10] width 4 height 4
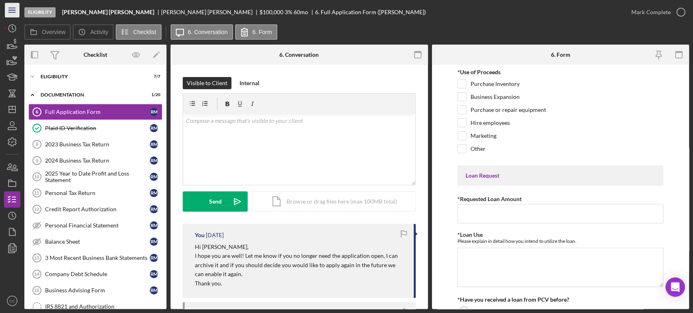
click at [13, 11] on icon "Icon/Menu" at bounding box center [12, 10] width 18 height 18
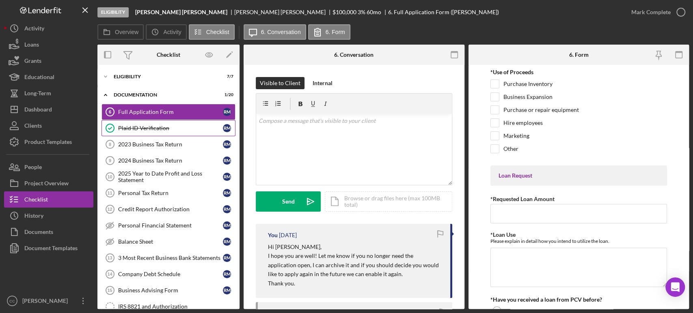
drag, startPoint x: 178, startPoint y: 117, endPoint x: 182, endPoint y: 120, distance: 5.0
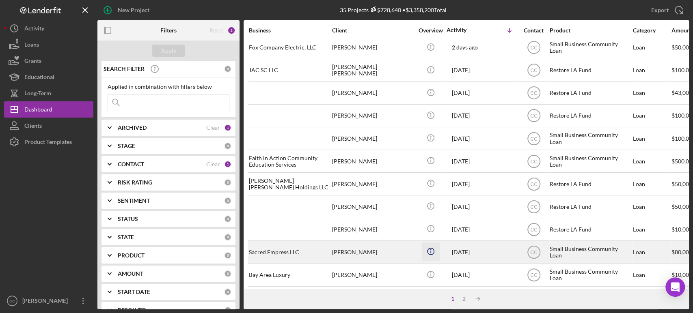
scroll to position [327, 0]
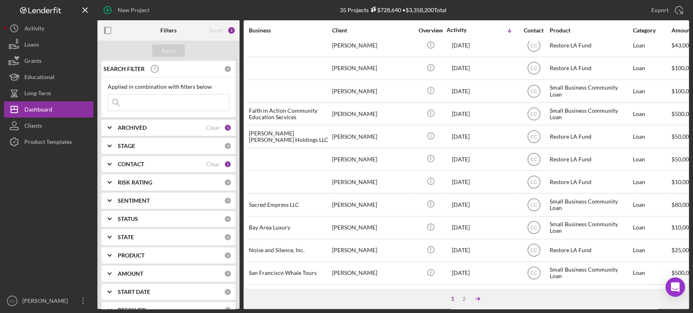
click at [481, 300] on icon "Icon/Table Sort Arrow" at bounding box center [478, 299] width 16 height 16
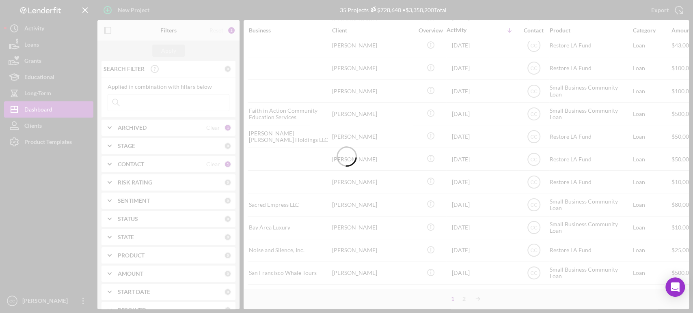
scroll to position [0, 0]
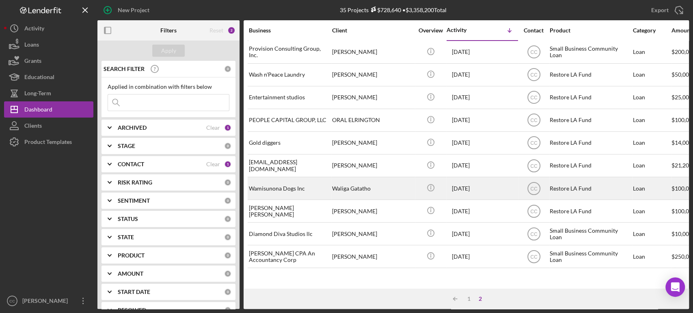
click at [392, 188] on div "Waliga Gatatho" at bounding box center [372, 189] width 81 height 22
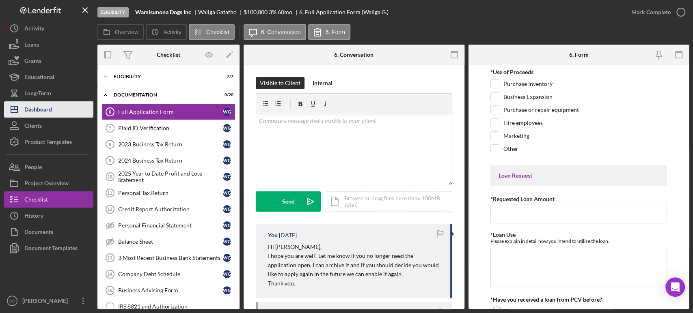
click at [48, 112] on div "Dashboard" at bounding box center [38, 110] width 28 height 18
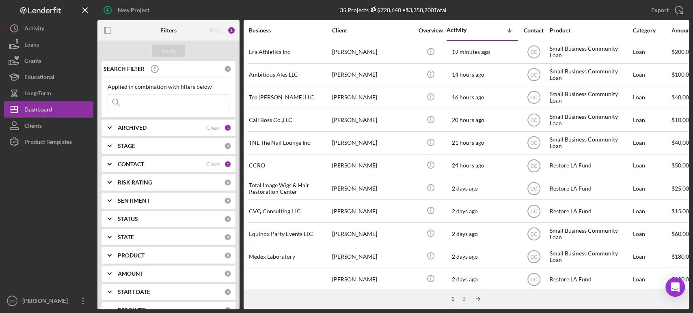
click at [478, 301] on icon "Icon/Table Sort Arrow" at bounding box center [478, 299] width 16 height 16
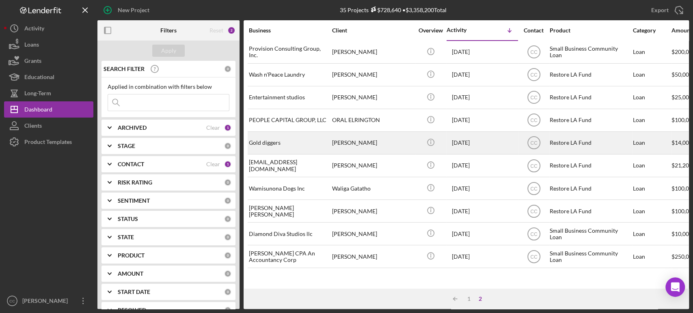
click at [380, 141] on div "Julya Robertson" at bounding box center [372, 143] width 81 height 22
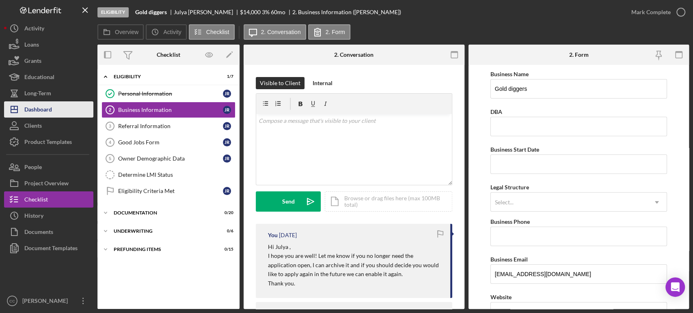
click at [43, 108] on div "Dashboard" at bounding box center [38, 110] width 28 height 18
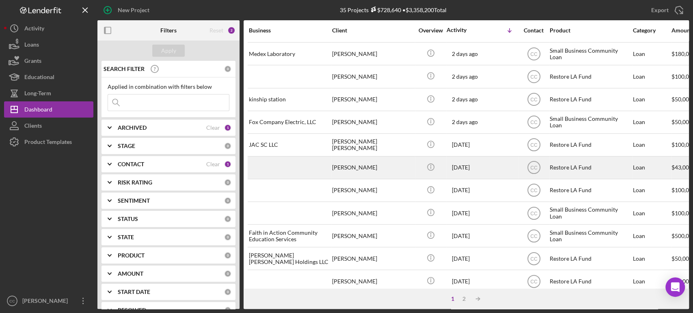
scroll to position [270, 0]
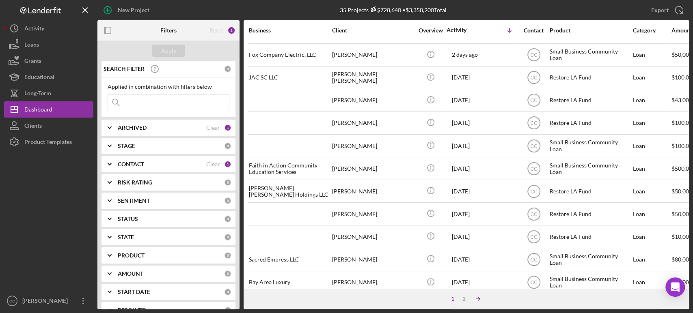
click at [479, 298] on icon "Icon/Table Sort Arrow" at bounding box center [478, 299] width 16 height 16
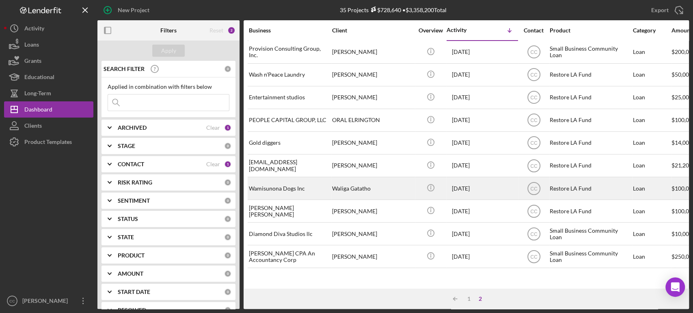
scroll to position [0, 0]
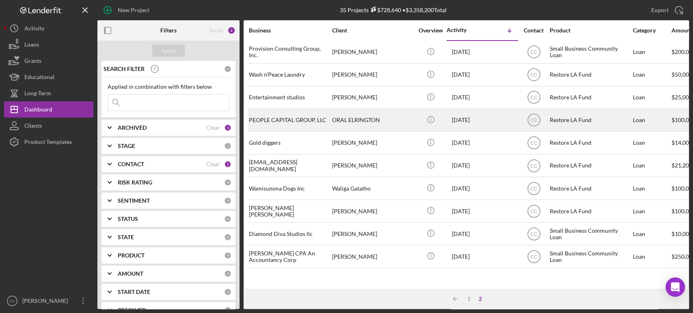
click at [408, 117] on div "ORAL ELRINGTON" at bounding box center [372, 121] width 81 height 22
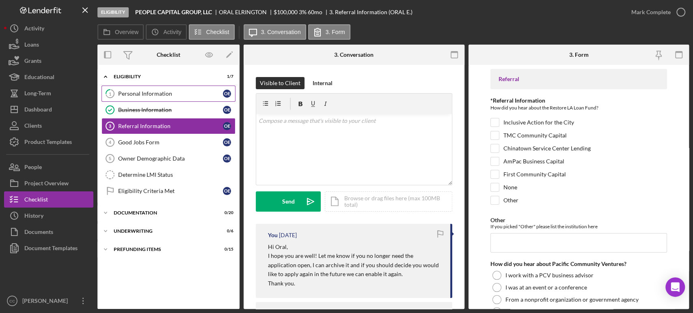
click at [180, 93] on div "Personal Information" at bounding box center [170, 94] width 105 height 6
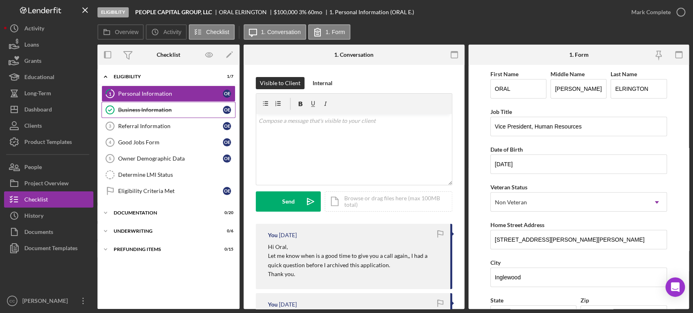
click at [161, 110] on div "Business Information" at bounding box center [170, 110] width 105 height 6
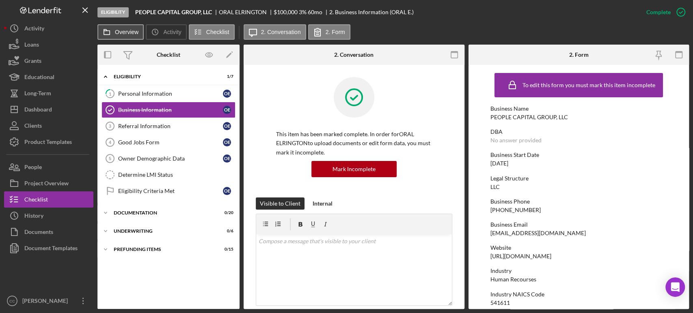
click at [118, 26] on button "Overview" at bounding box center [120, 31] width 46 height 15
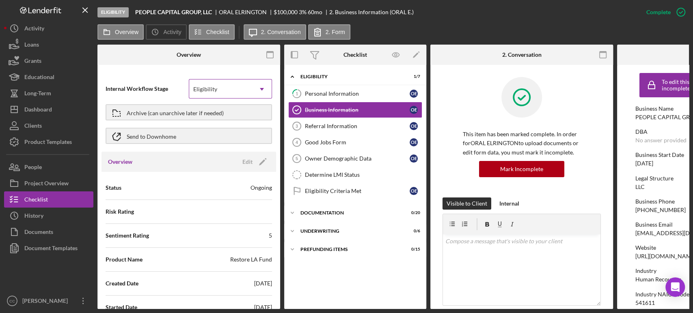
click at [214, 88] on div "Eligibility" at bounding box center [205, 89] width 24 height 6
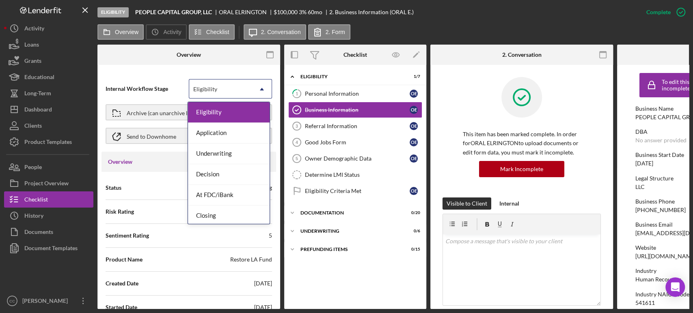
click at [214, 88] on div "Eligibility" at bounding box center [205, 89] width 24 height 6
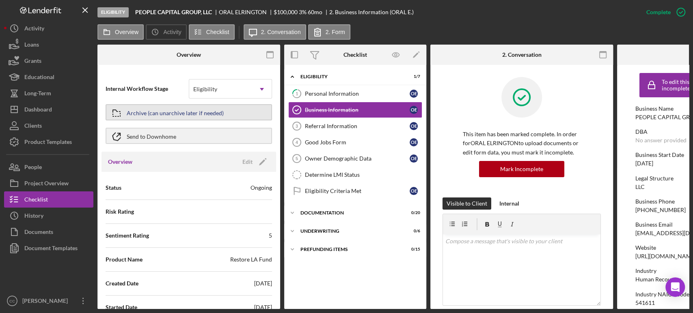
click at [126, 110] on icon "button" at bounding box center [116, 113] width 20 height 20
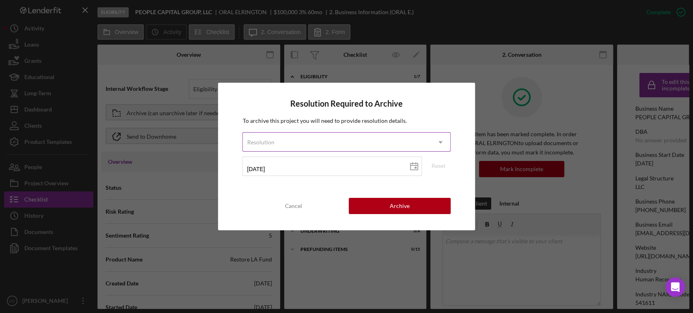
click at [282, 138] on div "Resolution" at bounding box center [337, 142] width 188 height 19
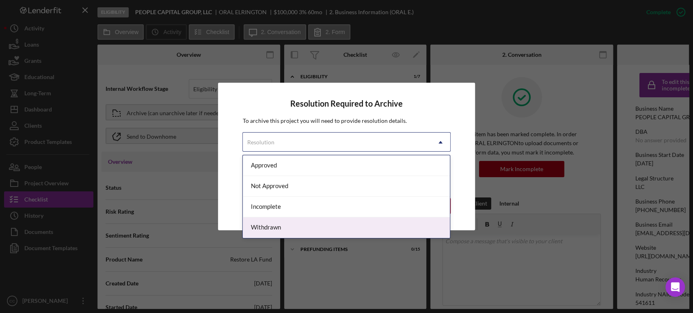
click at [269, 230] on div "Withdrawn" at bounding box center [346, 228] width 207 height 21
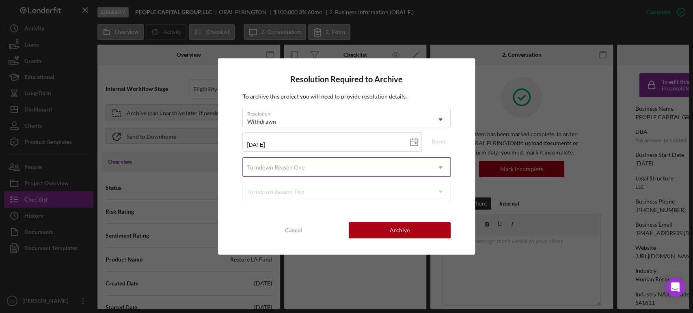
click at [326, 162] on div "Turndown Reason One" at bounding box center [337, 167] width 188 height 19
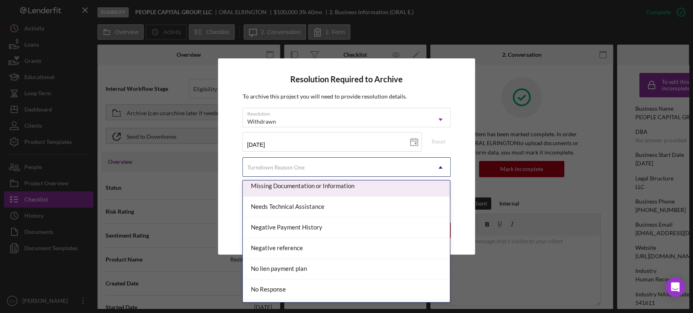
scroll to position [496, 0]
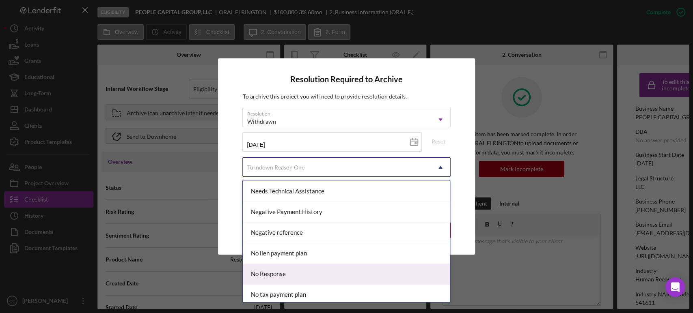
click at [311, 269] on div "No Response" at bounding box center [346, 274] width 207 height 21
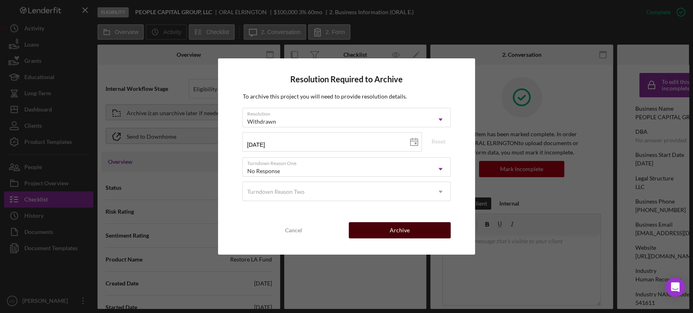
click at [413, 231] on button "Archive" at bounding box center [400, 230] width 102 height 16
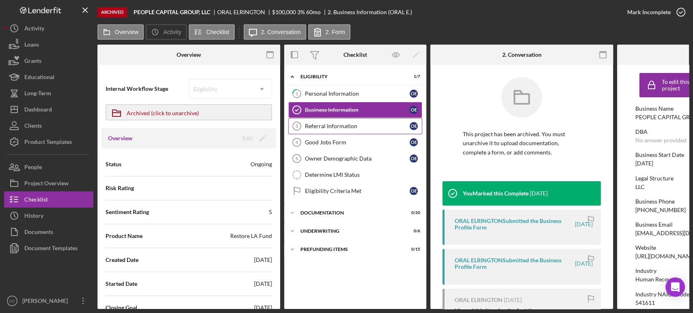
click at [341, 129] on div "Referral Information" at bounding box center [357, 126] width 105 height 6
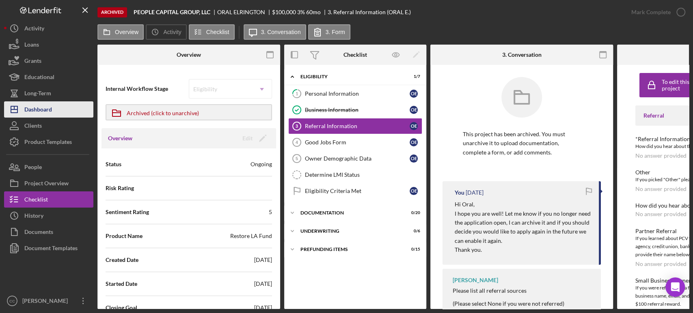
click at [53, 116] on button "Icon/Dashboard Dashboard" at bounding box center [48, 109] width 89 height 16
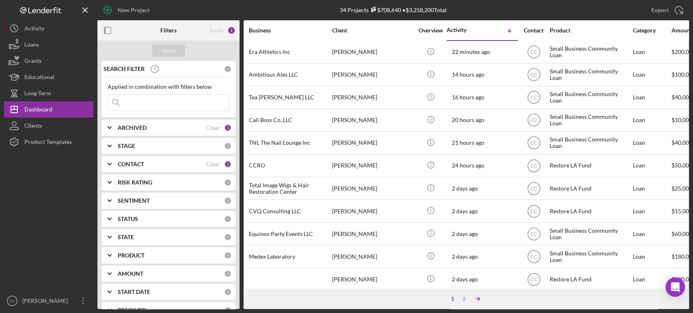
click at [475, 298] on icon "Icon/Table Sort Arrow" at bounding box center [478, 299] width 16 height 16
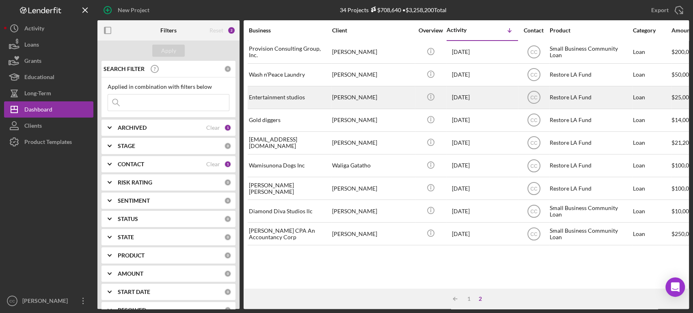
click at [405, 95] on div "Alejandra Mendez" at bounding box center [372, 98] width 81 height 22
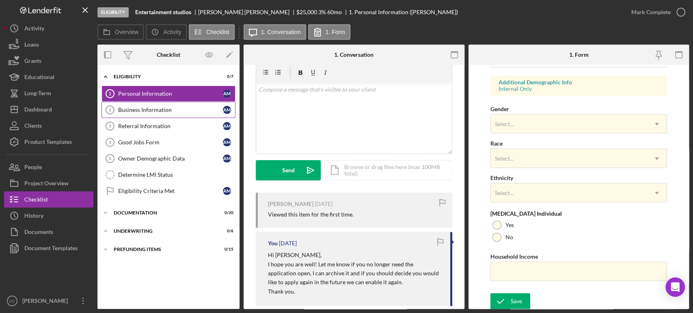
scroll to position [45, 0]
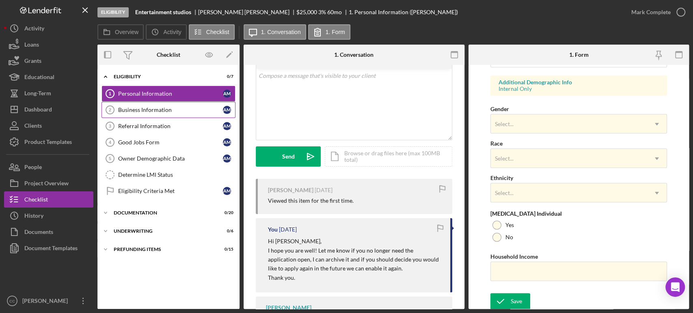
click at [147, 117] on link "Business Information 2 Business Information A M" at bounding box center [168, 110] width 134 height 16
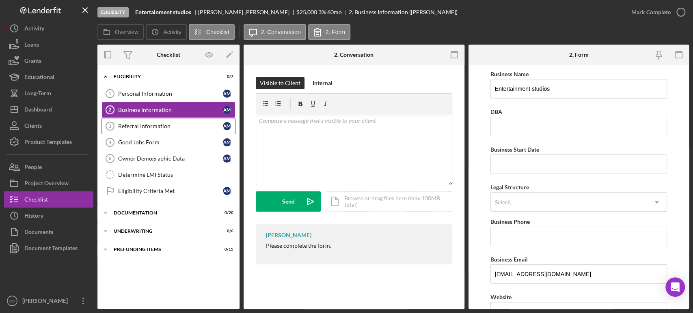
click at [155, 128] on div "Referral Information" at bounding box center [170, 126] width 105 height 6
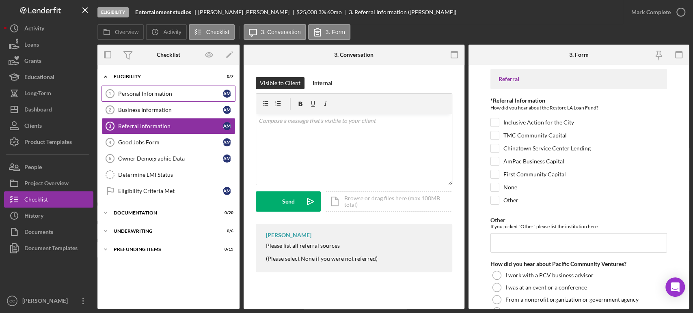
click at [145, 92] on div "Personal Information" at bounding box center [170, 94] width 105 height 6
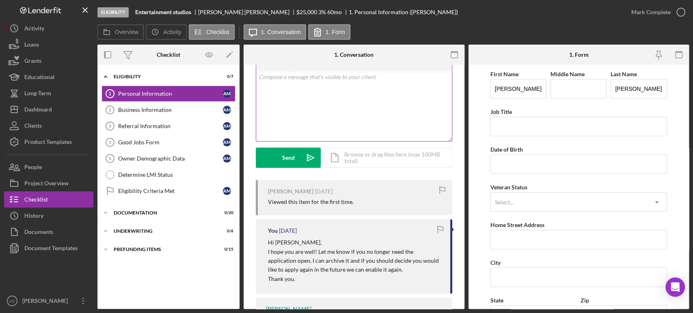
scroll to position [89, 0]
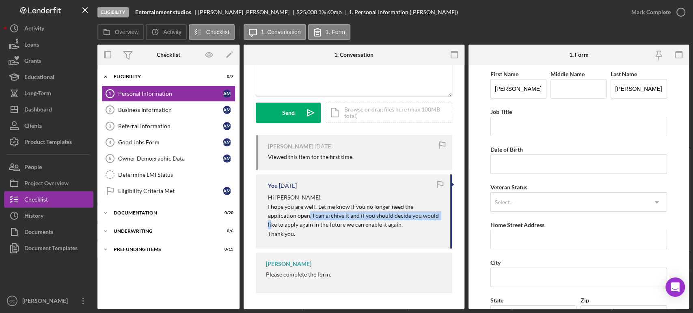
drag, startPoint x: 280, startPoint y: 216, endPoint x: 410, endPoint y: 217, distance: 129.9
click at [410, 217] on p "I hope you are well! Let me know if you no longer need the application open, I …" at bounding box center [355, 216] width 174 height 27
drag, startPoint x: 274, startPoint y: 227, endPoint x: 376, endPoint y: 225, distance: 101.5
click at [376, 225] on p "I hope you are well! Let me know if you no longer need the application open, I …" at bounding box center [355, 216] width 174 height 27
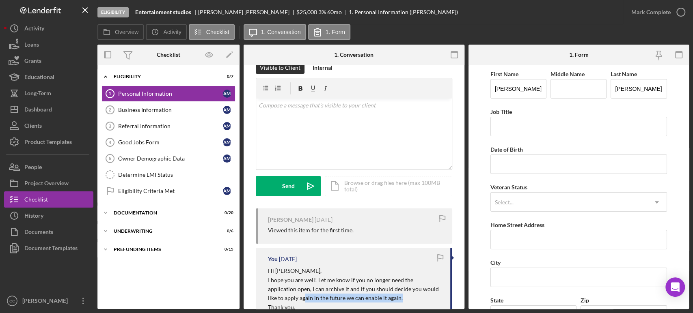
scroll to position [0, 0]
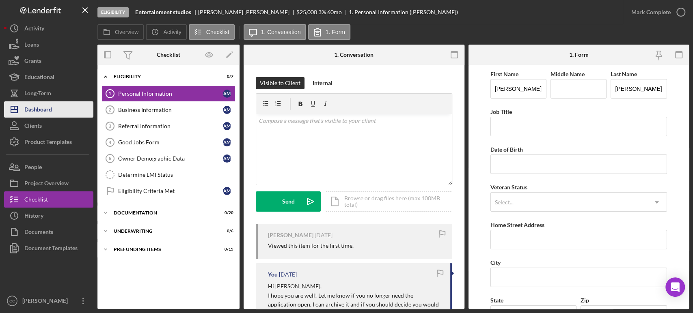
drag, startPoint x: 39, startPoint y: 109, endPoint x: 53, endPoint y: 106, distance: 14.1
click at [39, 109] on div "Dashboard" at bounding box center [38, 110] width 28 height 18
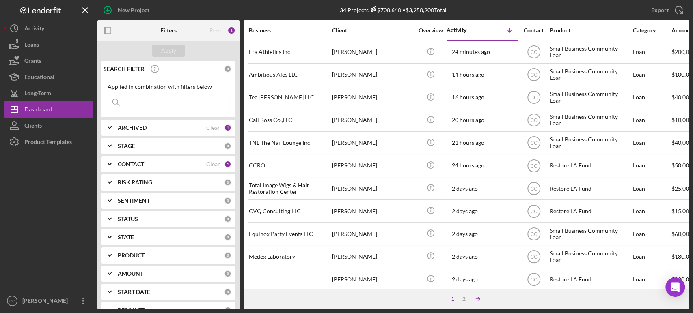
click at [476, 298] on icon "Icon/Table Sort Arrow" at bounding box center [478, 299] width 16 height 16
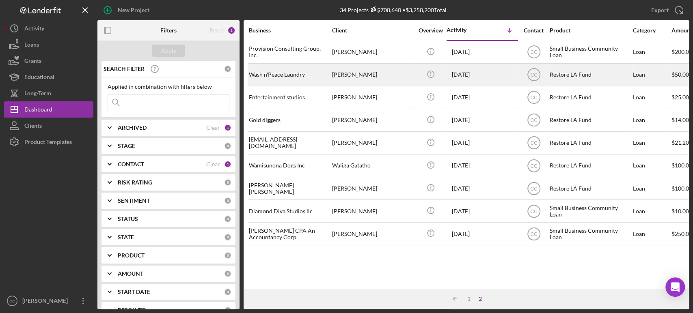
click at [399, 77] on div "Jakki Taylor" at bounding box center [372, 75] width 81 height 22
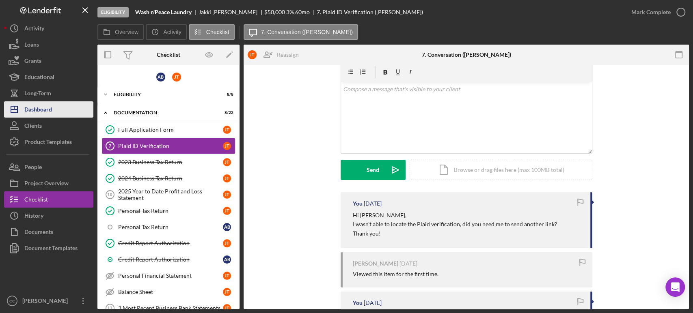
click at [37, 109] on div "Dashboard" at bounding box center [38, 110] width 28 height 18
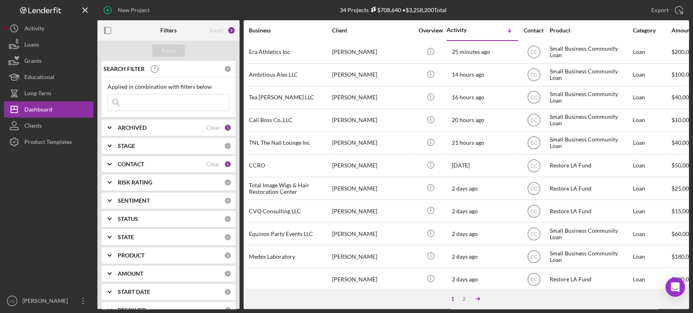
click at [476, 298] on icon "Icon/Table Sort Arrow" at bounding box center [478, 299] width 16 height 16
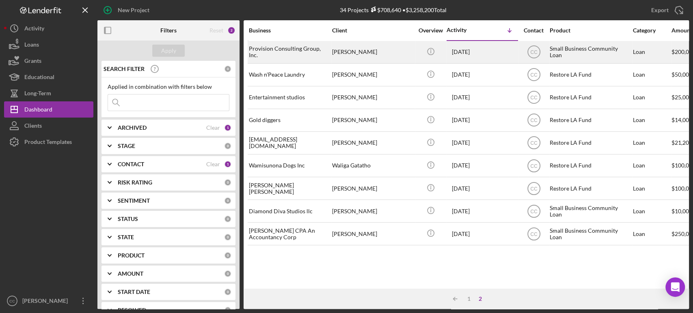
click at [390, 51] on div "Joyce Kwon" at bounding box center [372, 52] width 81 height 22
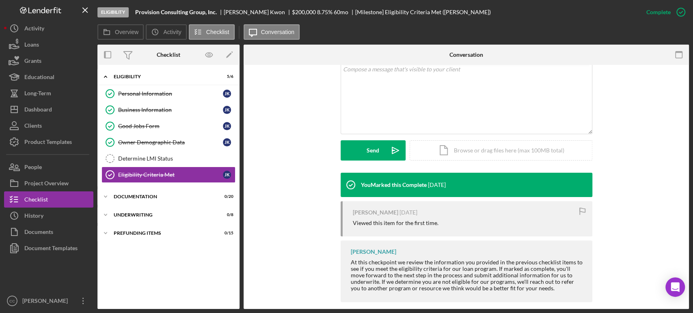
scroll to position [172, 0]
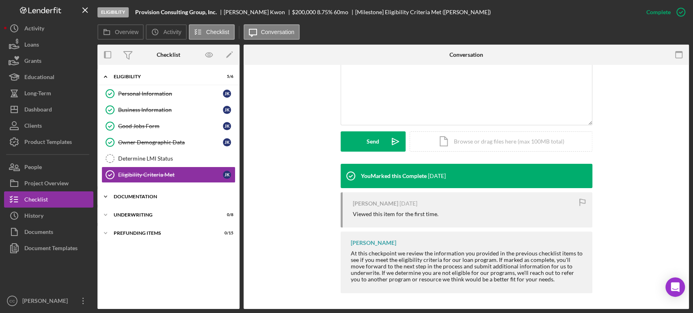
click at [118, 195] on div "Documentation" at bounding box center [172, 196] width 116 height 5
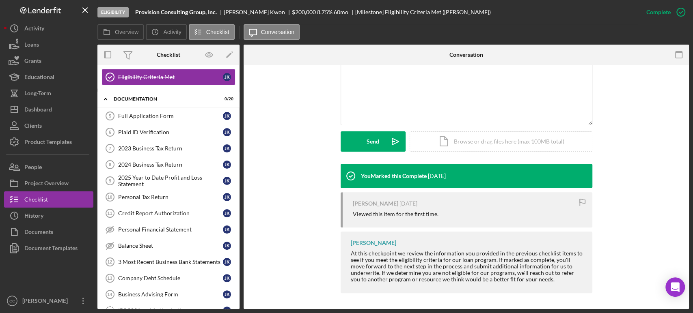
scroll to position [82, 0]
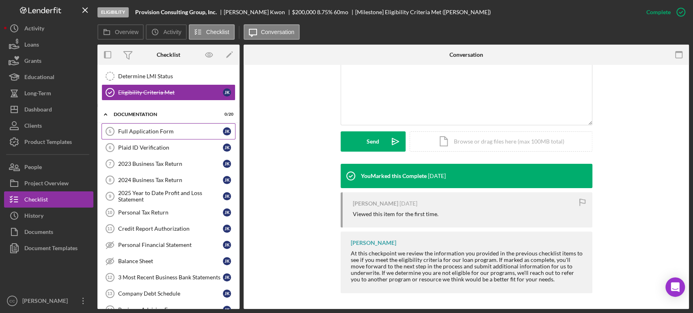
click at [156, 136] on link "Full Application Form 5 Full Application Form J K" at bounding box center [168, 131] width 134 height 16
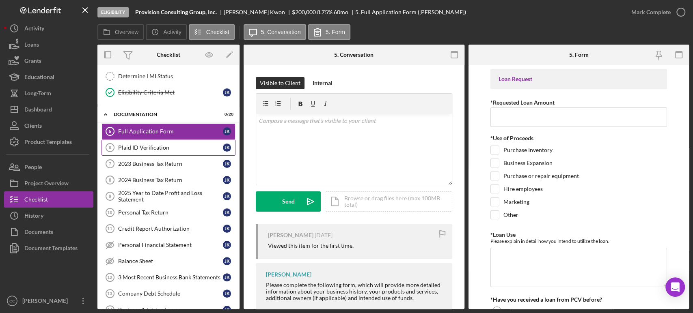
click at [133, 150] on div "Plaid ID Verification" at bounding box center [170, 148] width 105 height 6
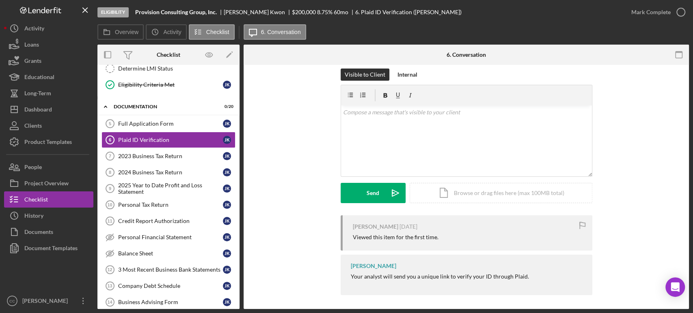
scroll to position [11, 0]
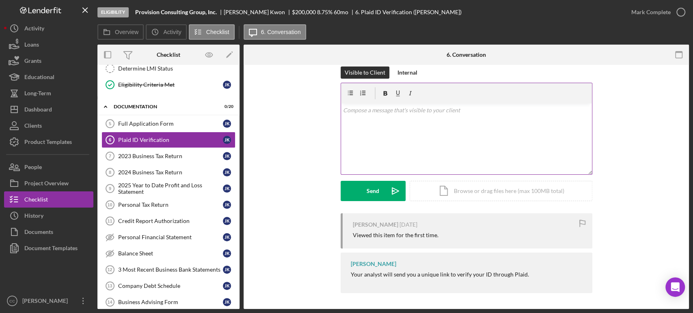
click at [366, 150] on div "v Color teal Color pink Remove color Add row above Add row below Add column bef…" at bounding box center [466, 139] width 251 height 71
click at [377, 195] on div "Send" at bounding box center [373, 191] width 13 height 20
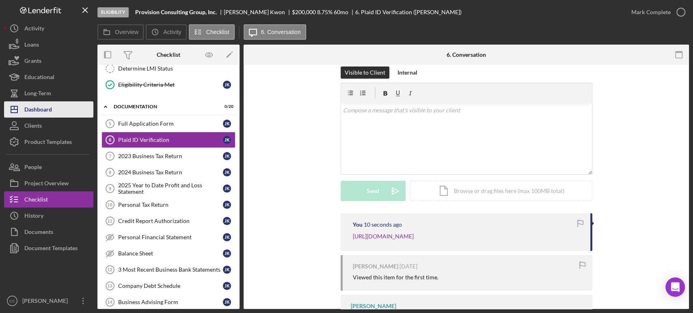
click at [39, 110] on div "Dashboard" at bounding box center [38, 110] width 28 height 18
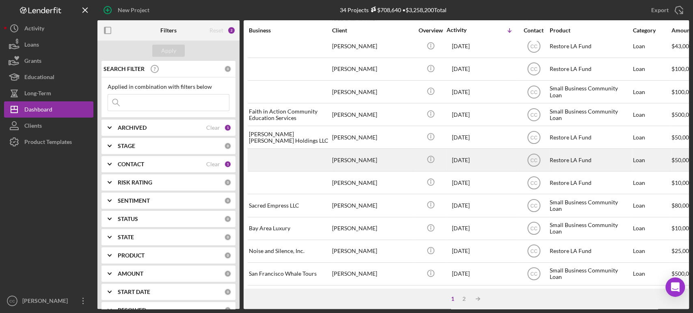
scroll to position [327, 0]
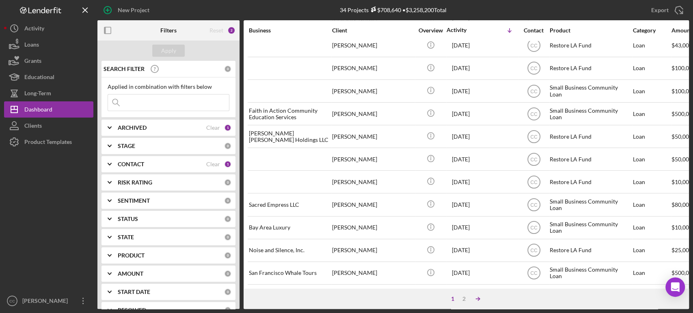
click at [480, 300] on icon "Icon/Table Sort Arrow" at bounding box center [478, 299] width 16 height 16
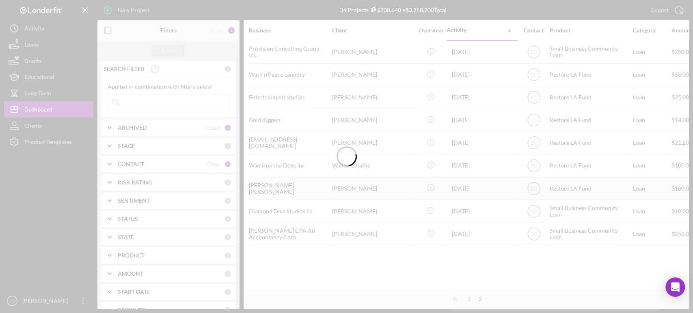
scroll to position [0, 0]
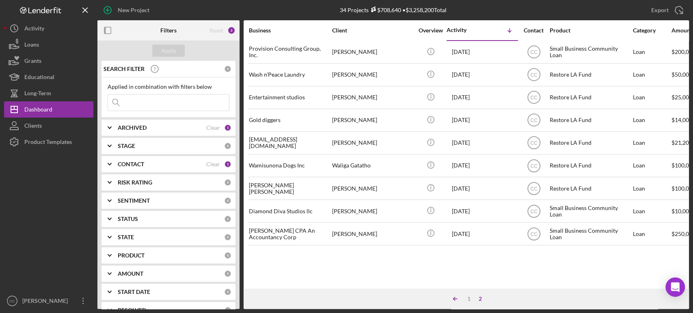
click at [456, 299] on line at bounding box center [455, 299] width 4 height 0
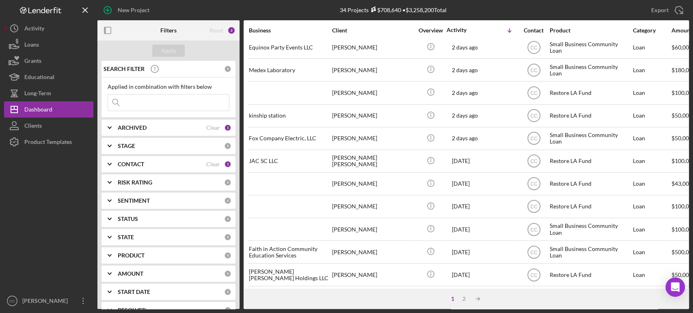
scroll to position [327, 0]
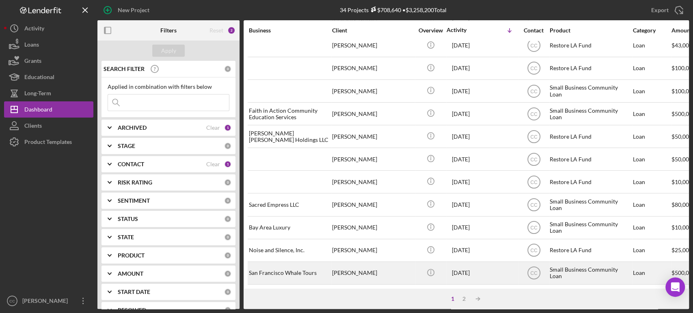
click at [408, 268] on div "[PERSON_NAME]" at bounding box center [372, 274] width 81 height 22
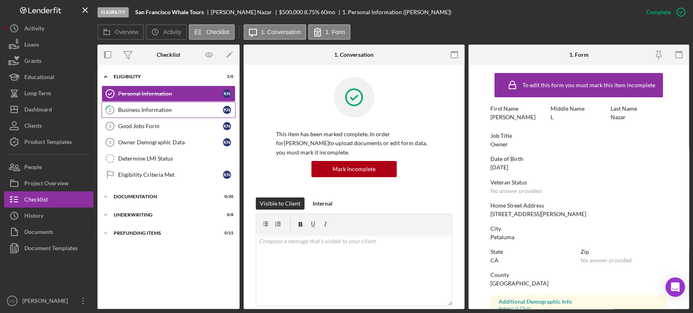
click at [141, 107] on div "Business Information" at bounding box center [170, 110] width 105 height 6
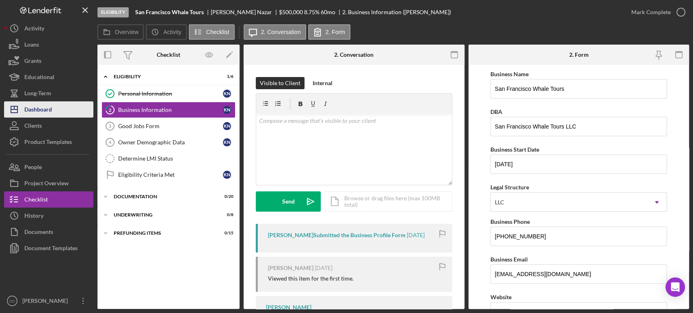
click at [31, 108] on div "Dashboard" at bounding box center [38, 110] width 28 height 18
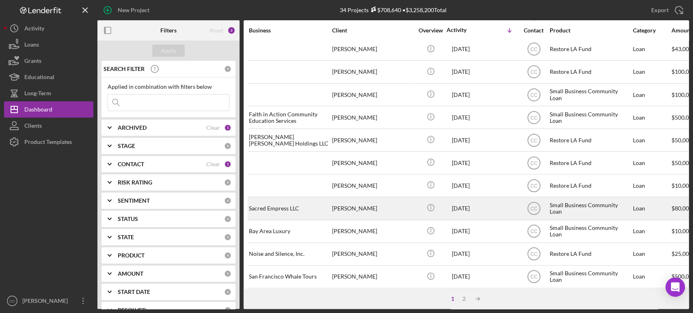
scroll to position [327, 0]
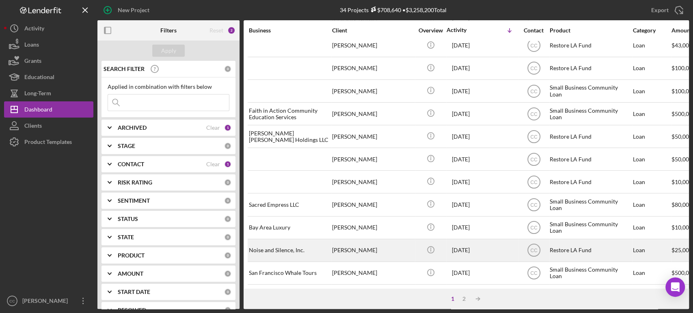
click at [394, 243] on div "[PERSON_NAME]" at bounding box center [372, 251] width 81 height 22
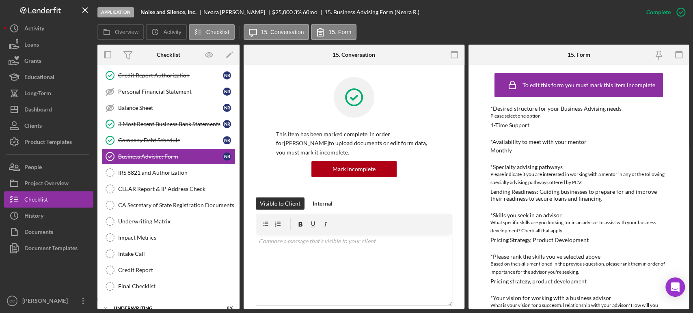
scroll to position [135, 0]
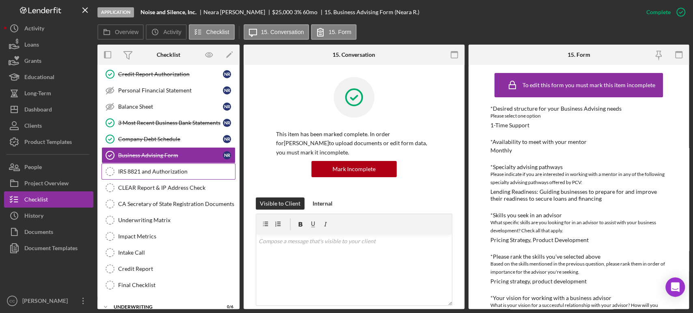
click at [165, 174] on link "IRS 8821 and Authorization IRS 8821 and Authorization" at bounding box center [168, 172] width 134 height 16
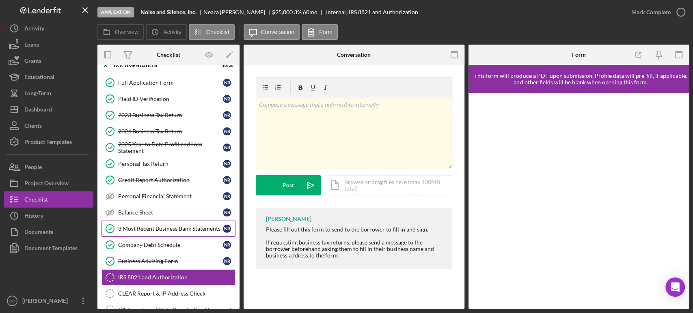
scroll to position [45, 0]
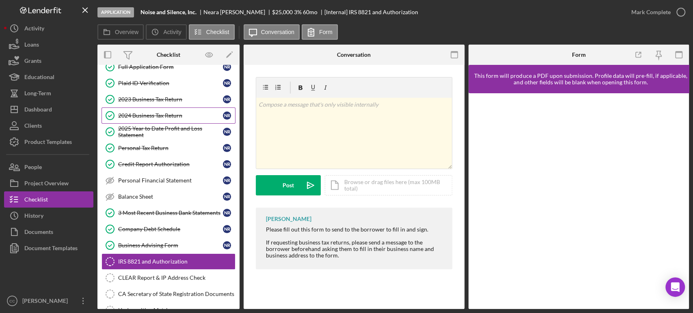
click at [147, 119] on link "2024 Business Tax Return 2024 Business Tax Return N R" at bounding box center [168, 116] width 134 height 16
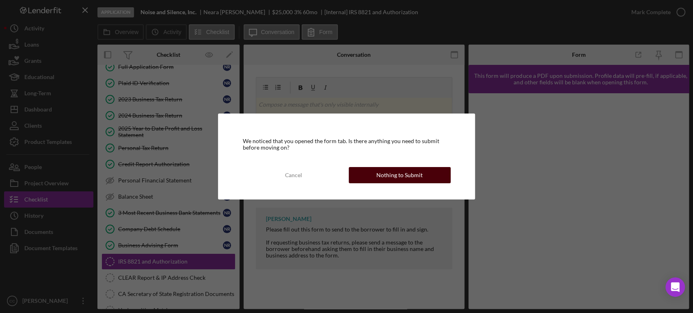
click at [387, 173] on div "Nothing to Submit" at bounding box center [399, 175] width 46 height 16
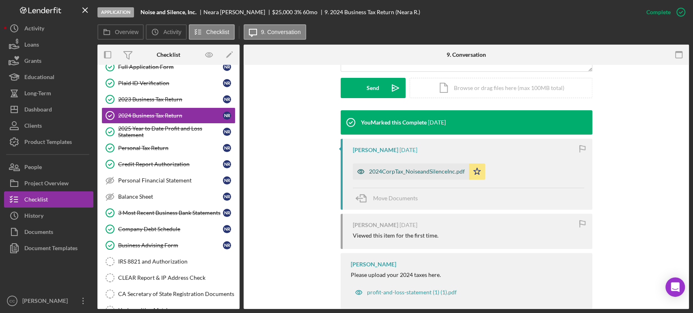
click at [397, 171] on div "2024CorpTax_NoiseandSilenceInc.pdf" at bounding box center [417, 171] width 96 height 6
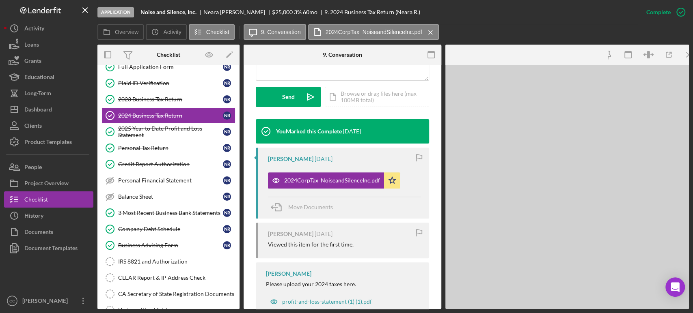
scroll to position [234, 0]
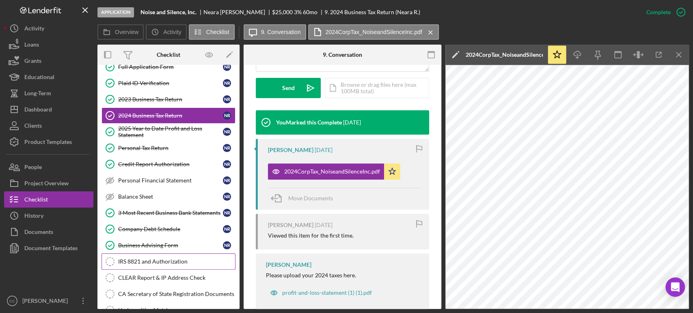
click at [146, 261] on div "IRS 8821 and Authorization" at bounding box center [176, 262] width 117 height 6
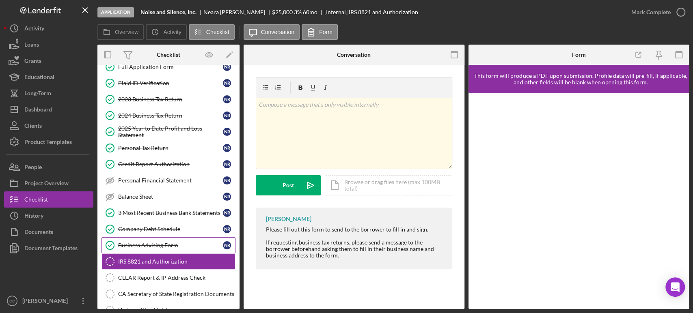
click at [160, 244] on div "Business Advising Form" at bounding box center [170, 245] width 105 height 6
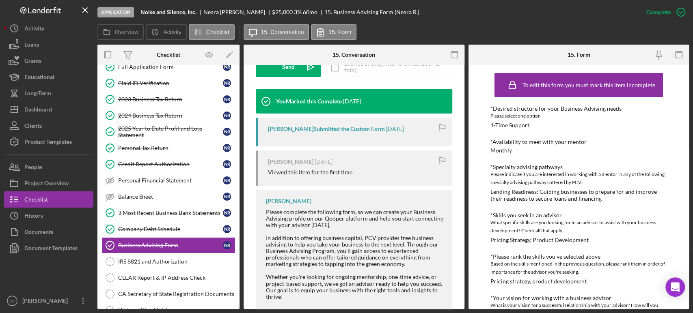
scroll to position [270, 0]
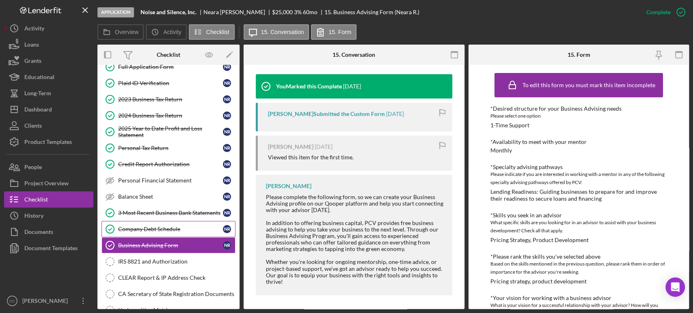
click at [157, 227] on div "Company Debt Schedule" at bounding box center [170, 229] width 105 height 6
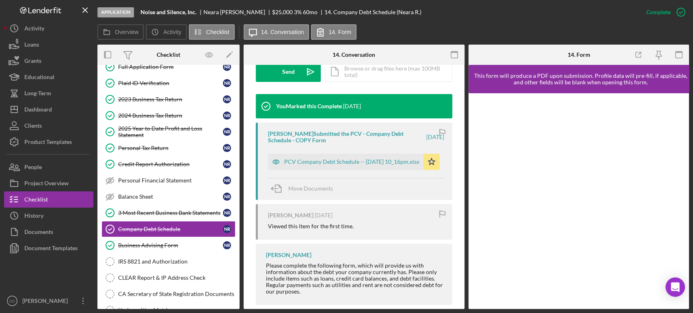
scroll to position [262, 0]
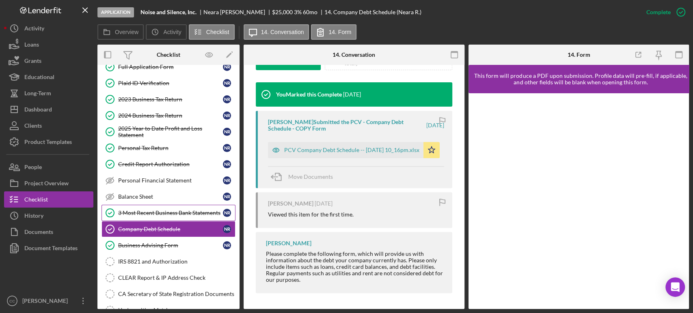
click at [149, 214] on div "3 Most Recent Business Bank Statements" at bounding box center [170, 213] width 105 height 6
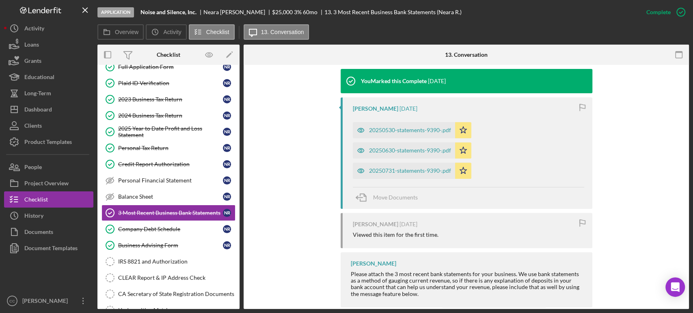
scroll to position [270, 0]
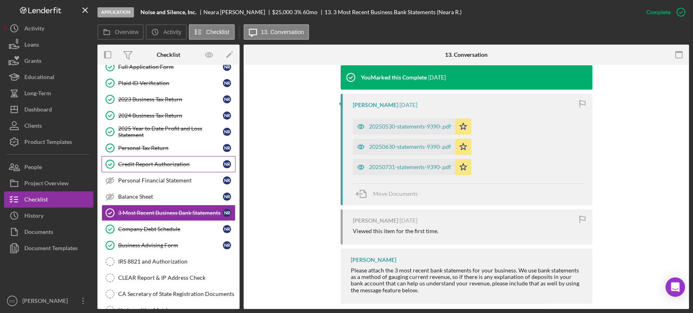
click at [150, 164] on div "Credit Report Authorization" at bounding box center [170, 164] width 105 height 6
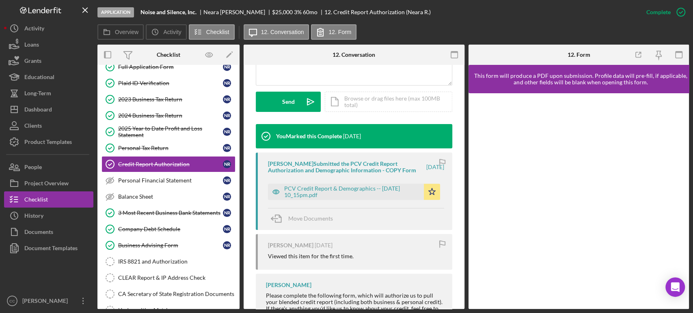
scroll to position [225, 0]
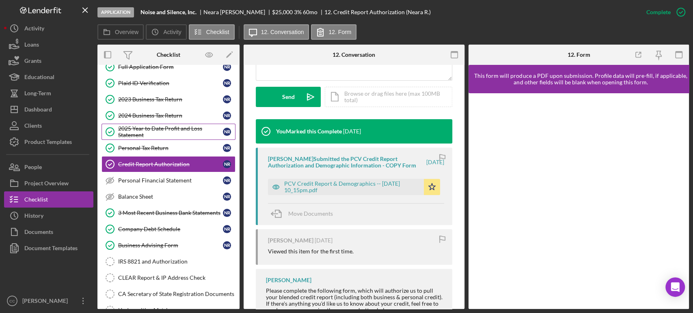
click at [151, 129] on div "2025 Year to Date Profit and Loss Statement" at bounding box center [170, 131] width 105 height 13
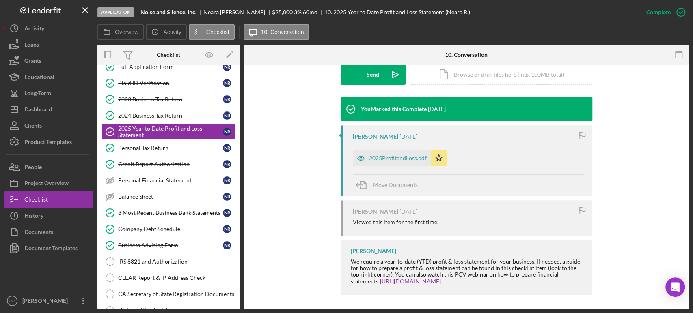
scroll to position [240, 0]
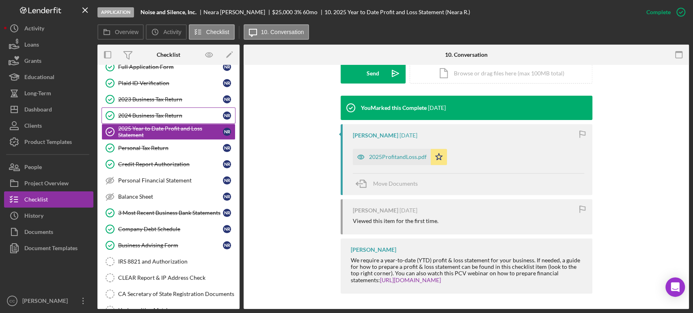
click at [153, 115] on div "2024 Business Tax Return" at bounding box center [170, 115] width 105 height 6
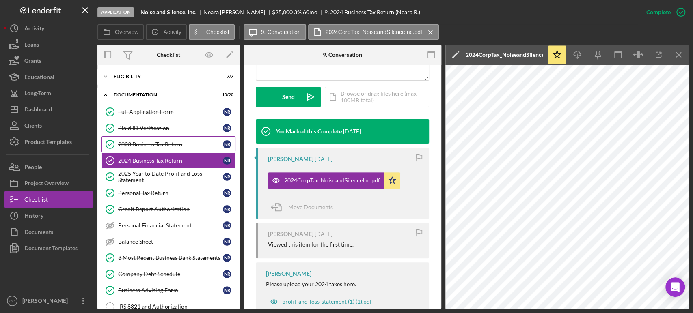
click at [138, 147] on div "2023 Business Tax Return" at bounding box center [170, 144] width 105 height 6
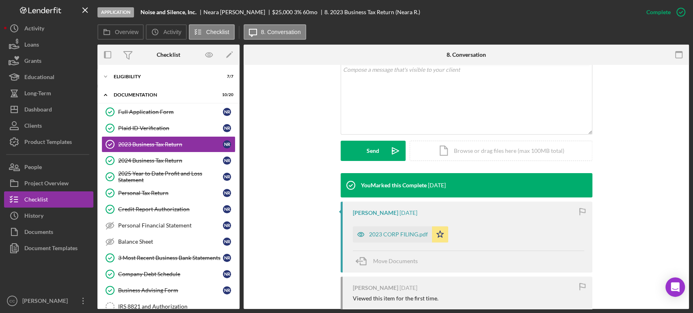
scroll to position [180, 0]
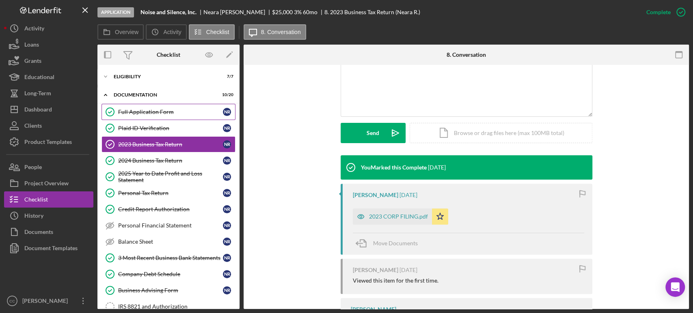
click at [155, 119] on link "Full Application Form Full Application Form N R" at bounding box center [168, 112] width 134 height 16
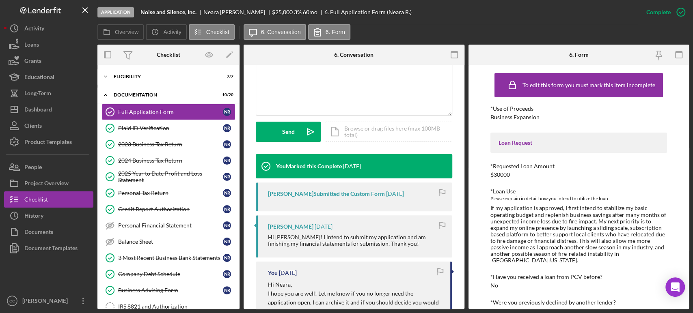
scroll to position [180, 0]
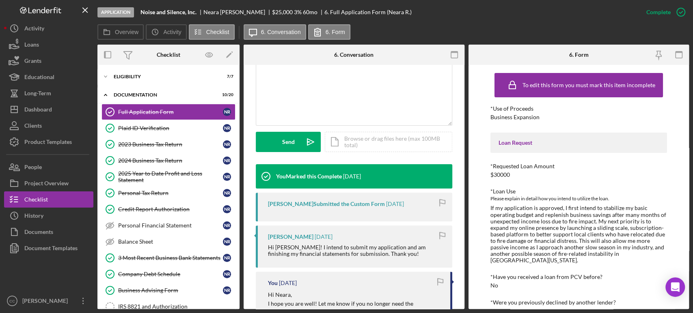
click at [276, 236] on div "[PERSON_NAME]" at bounding box center [290, 237] width 45 height 6
copy div "Neara"
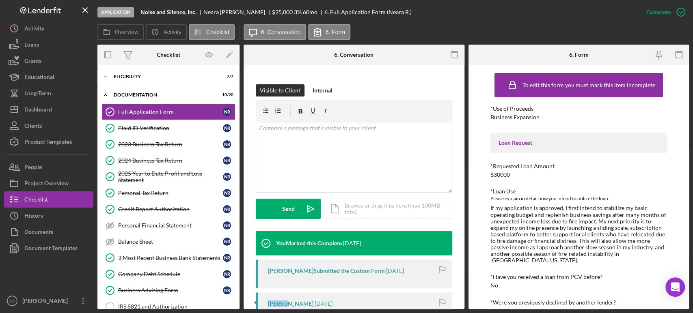
scroll to position [0, 0]
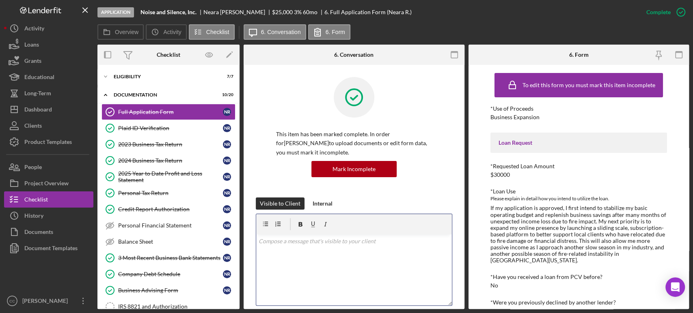
click at [328, 254] on div "v Color teal Color pink Remove color Add row above Add row below Add column bef…" at bounding box center [354, 270] width 196 height 71
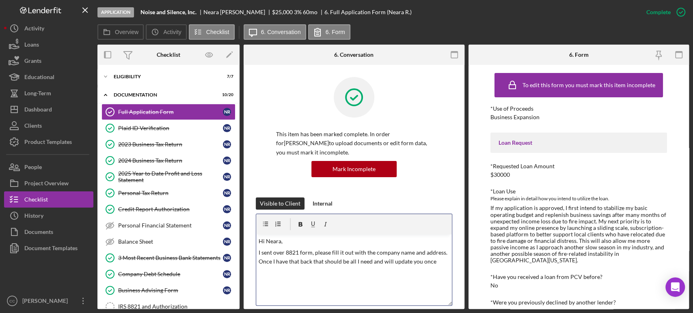
click at [439, 262] on p "I sent over 8821 form, please fill it out with the company name and address. On…" at bounding box center [354, 257] width 191 height 18
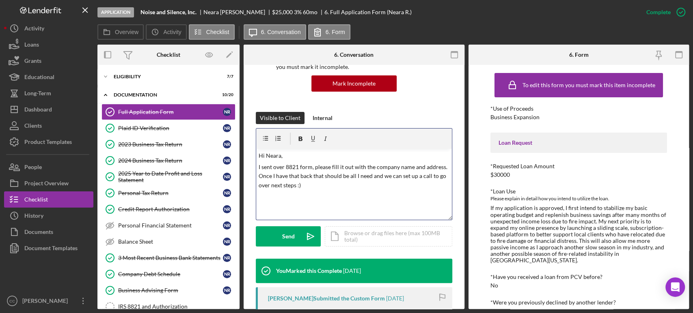
scroll to position [90, 0]
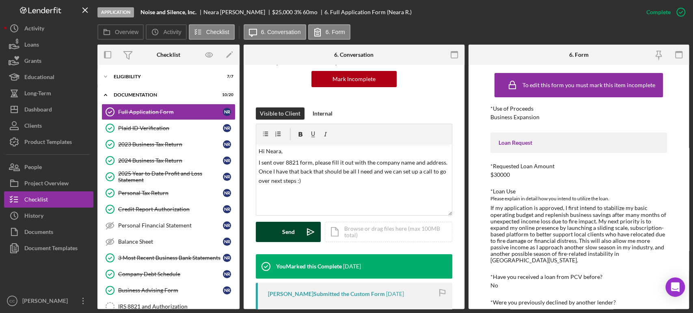
click at [300, 232] on icon "Icon/icon-invite-send" at bounding box center [310, 232] width 20 height 20
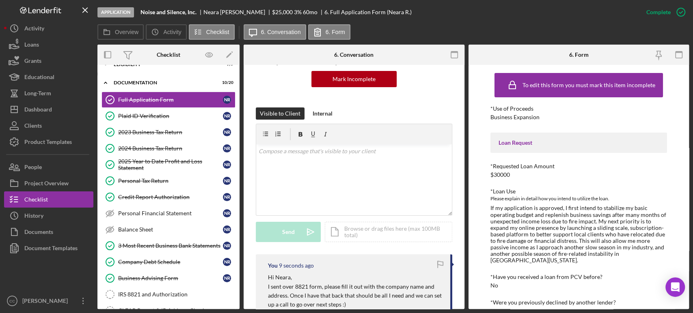
scroll to position [0, 0]
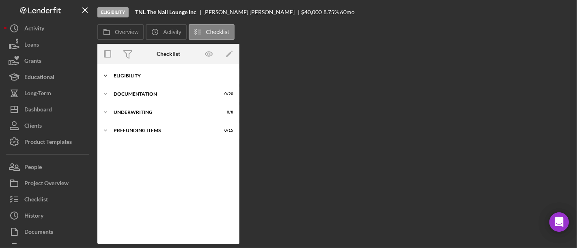
click at [130, 74] on div "Eligibility" at bounding box center [172, 75] width 116 height 5
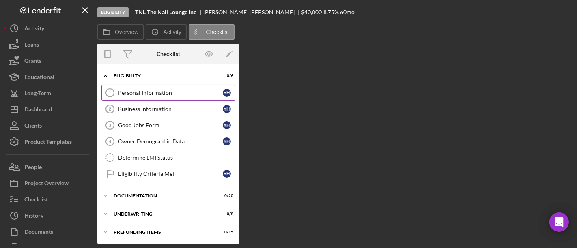
click at [164, 94] on div "Personal Information" at bounding box center [170, 93] width 105 height 6
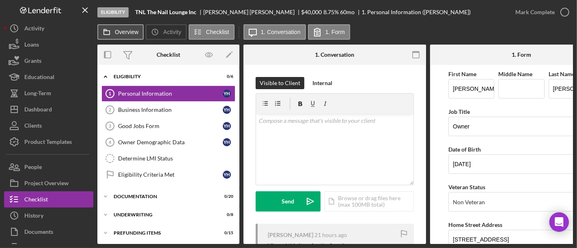
click at [127, 34] on label "Overview" at bounding box center [127, 32] width 24 height 6
